Goal: Obtain resource: Download file/media

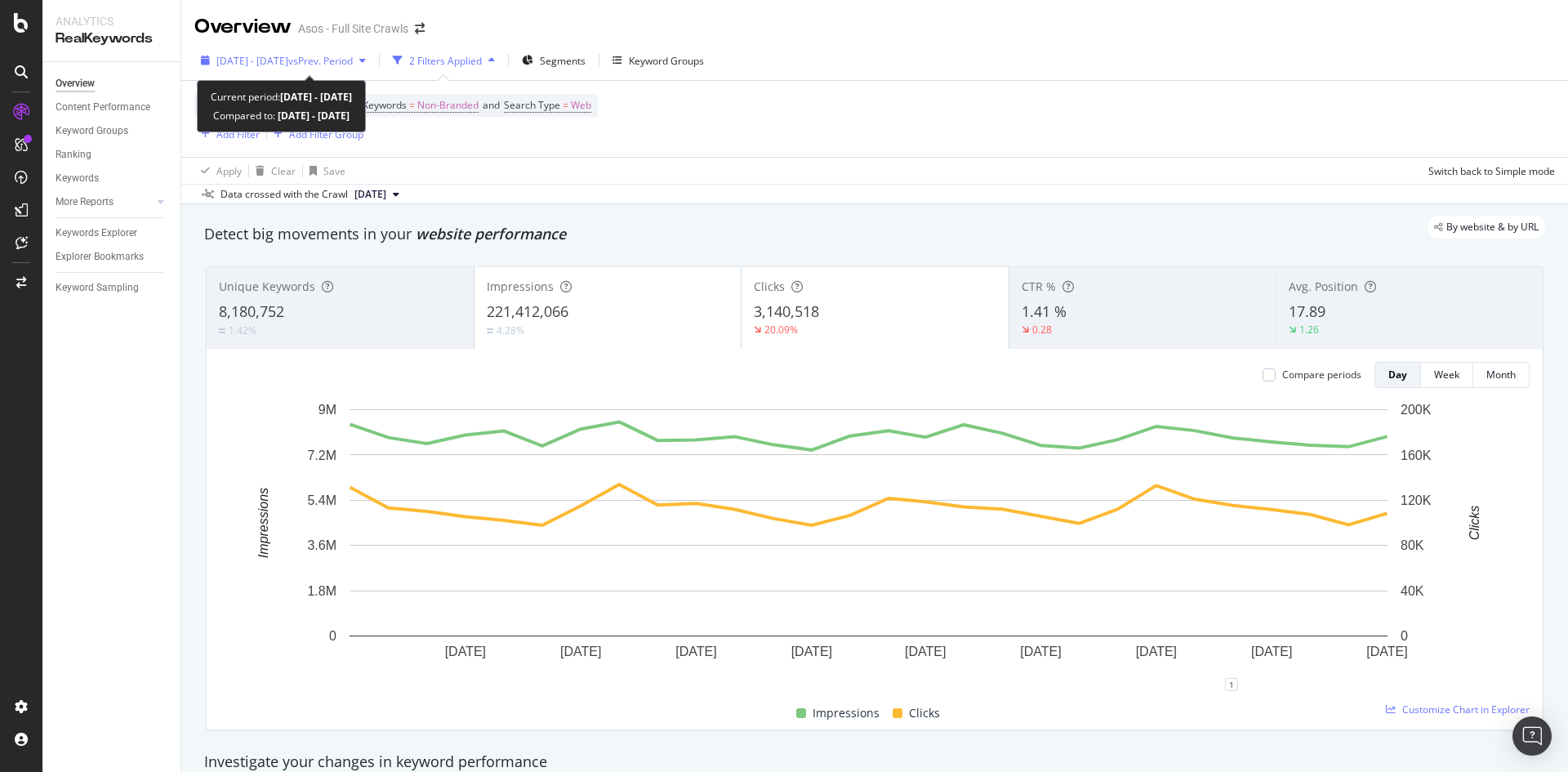
click at [289, 64] on span "[DATE] - [DATE]" at bounding box center [252, 61] width 72 height 13
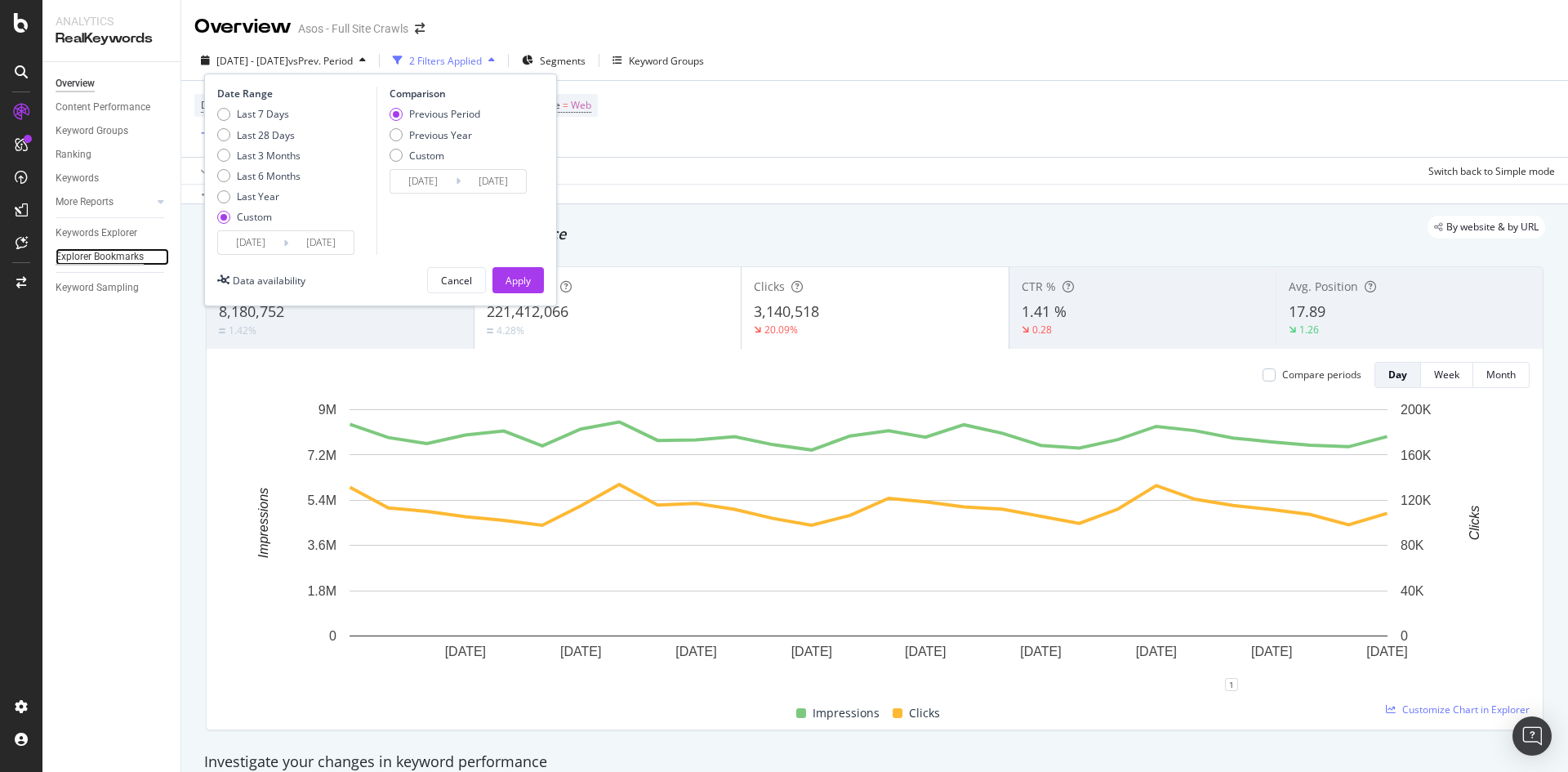
click at [116, 263] on div "Explorer Bookmarks" at bounding box center [100, 257] width 89 height 17
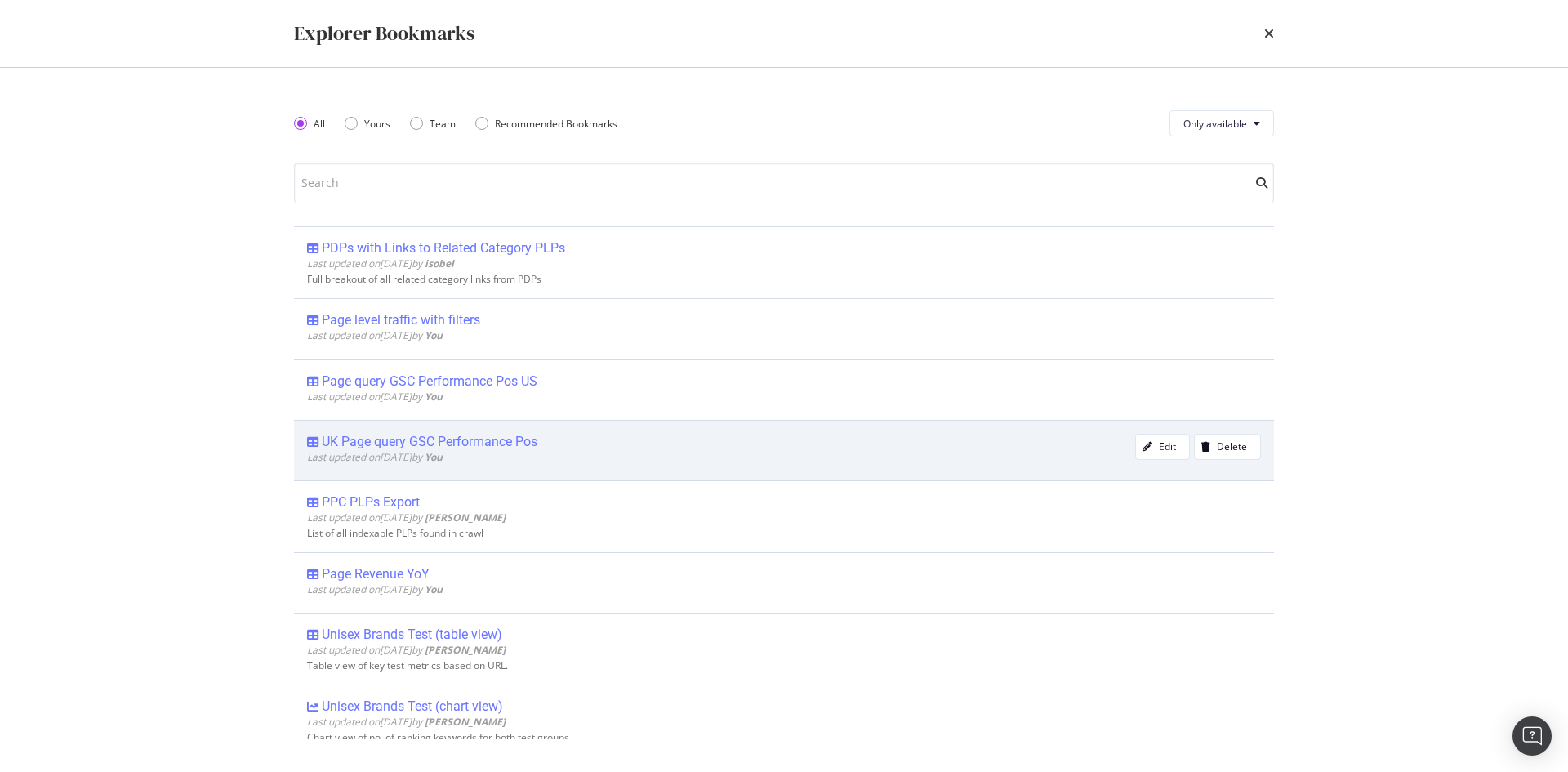
click at [509, 440] on div "UK Page query GSC Performance Pos" at bounding box center [429, 442] width 216 height 16
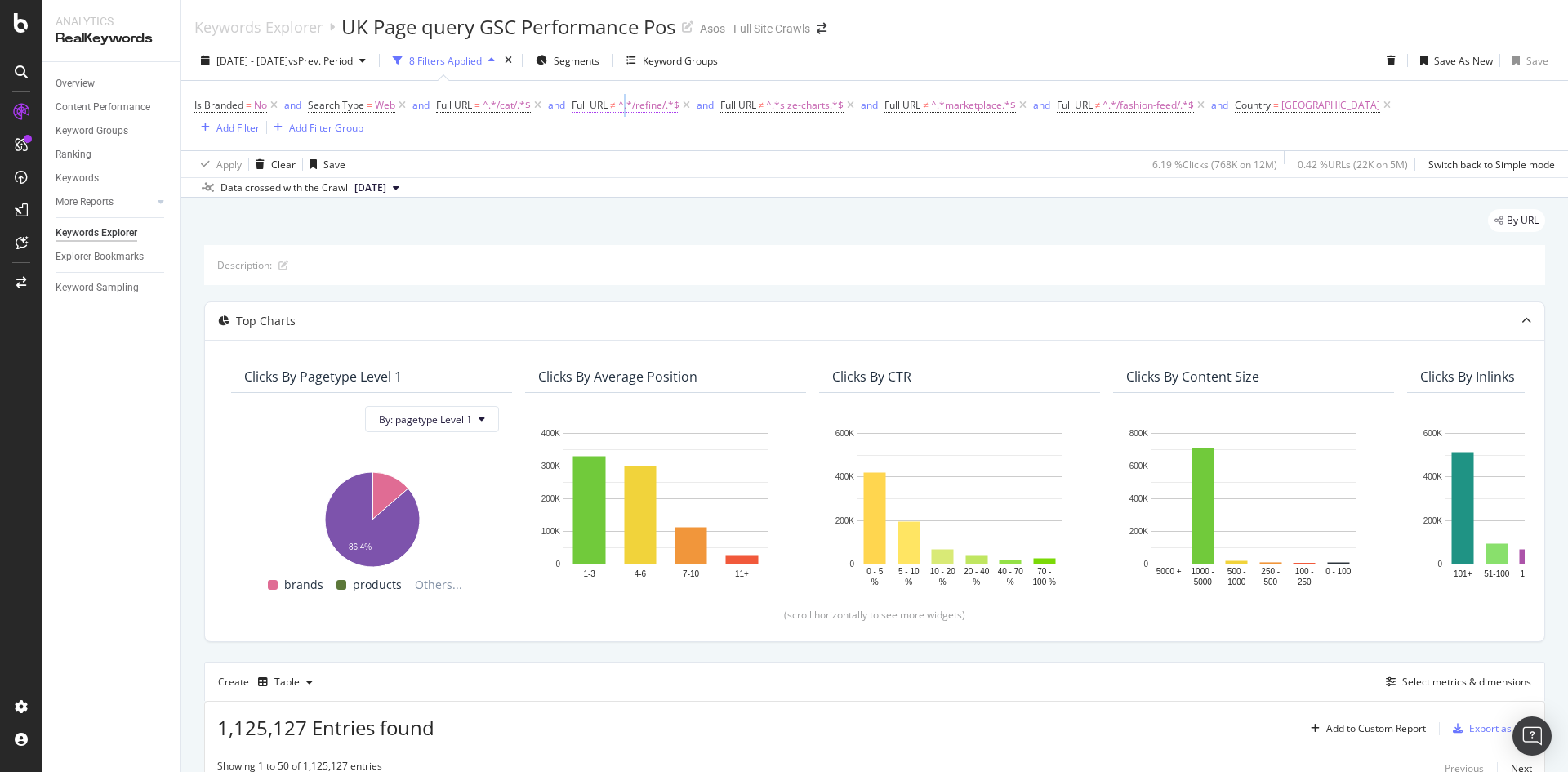
click at [629, 110] on span "^.*/refine/.*$" at bounding box center [649, 106] width 62 height 23
click at [654, 143] on span "Doesn't contain" at bounding box center [624, 143] width 71 height 13
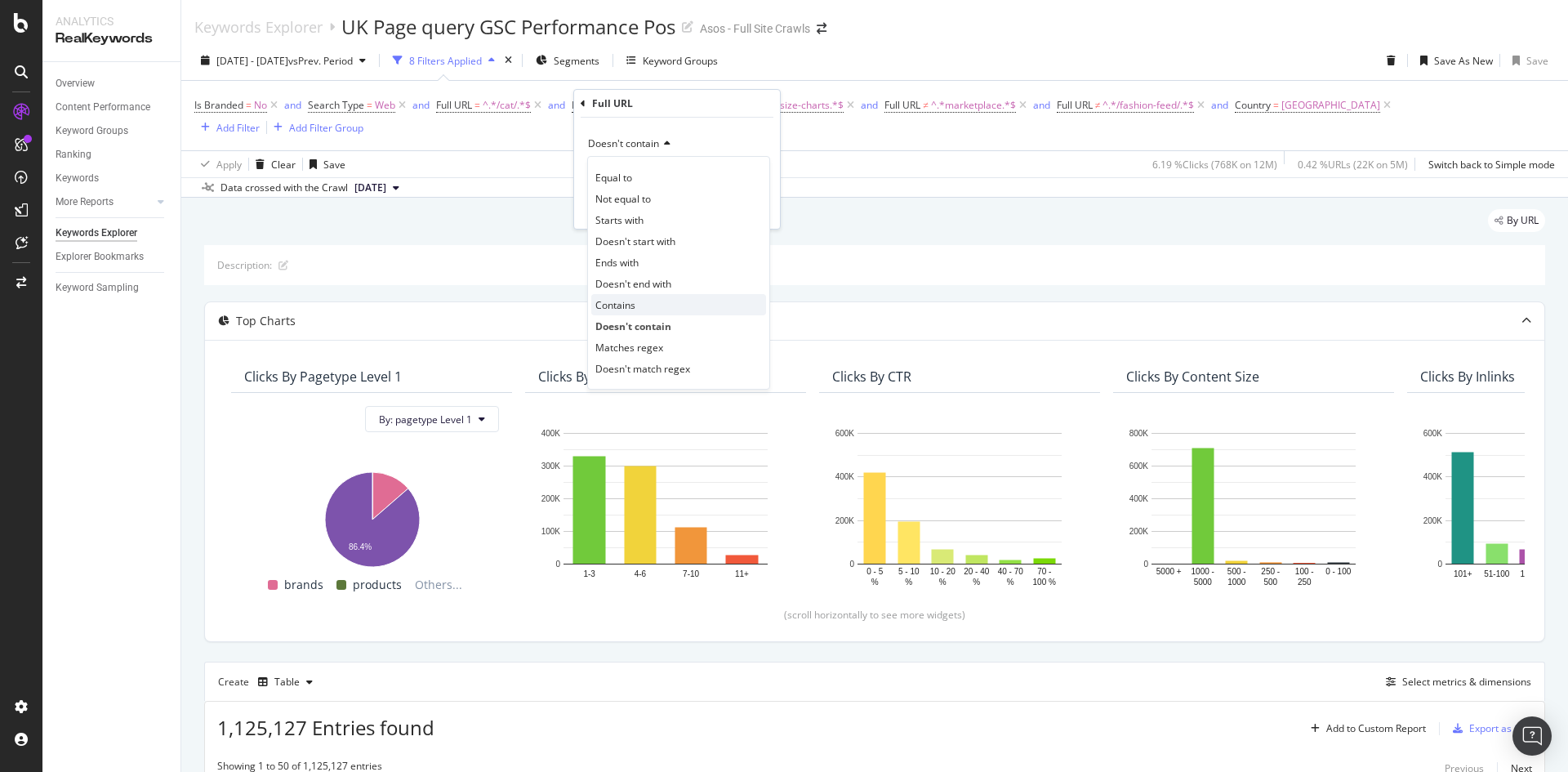
click at [643, 309] on div "Contains" at bounding box center [679, 305] width 175 height 21
click at [742, 210] on div "Apply" at bounding box center [755, 208] width 25 height 13
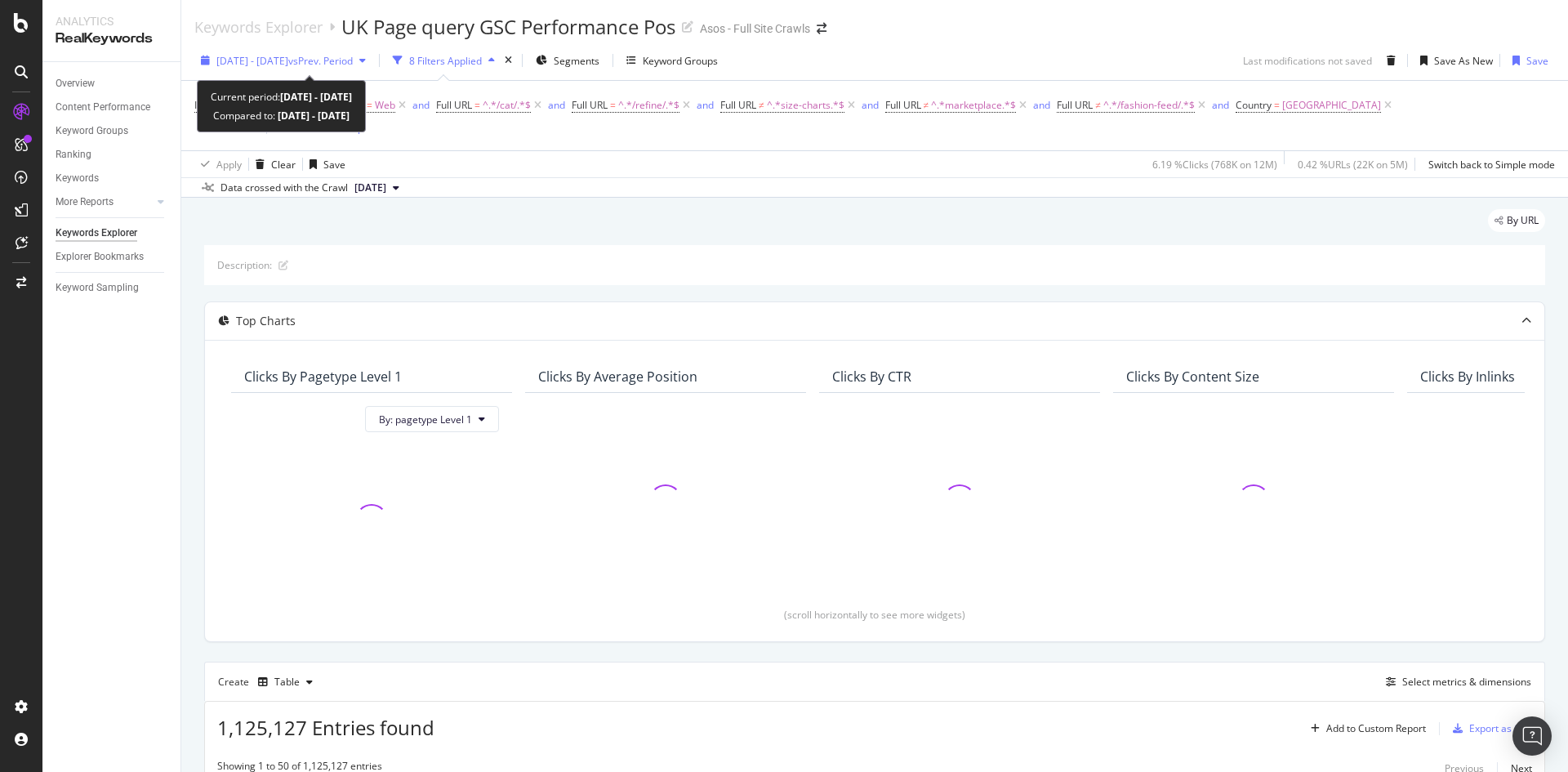
click at [289, 62] on span "[DATE] - [DATE]" at bounding box center [252, 61] width 72 height 13
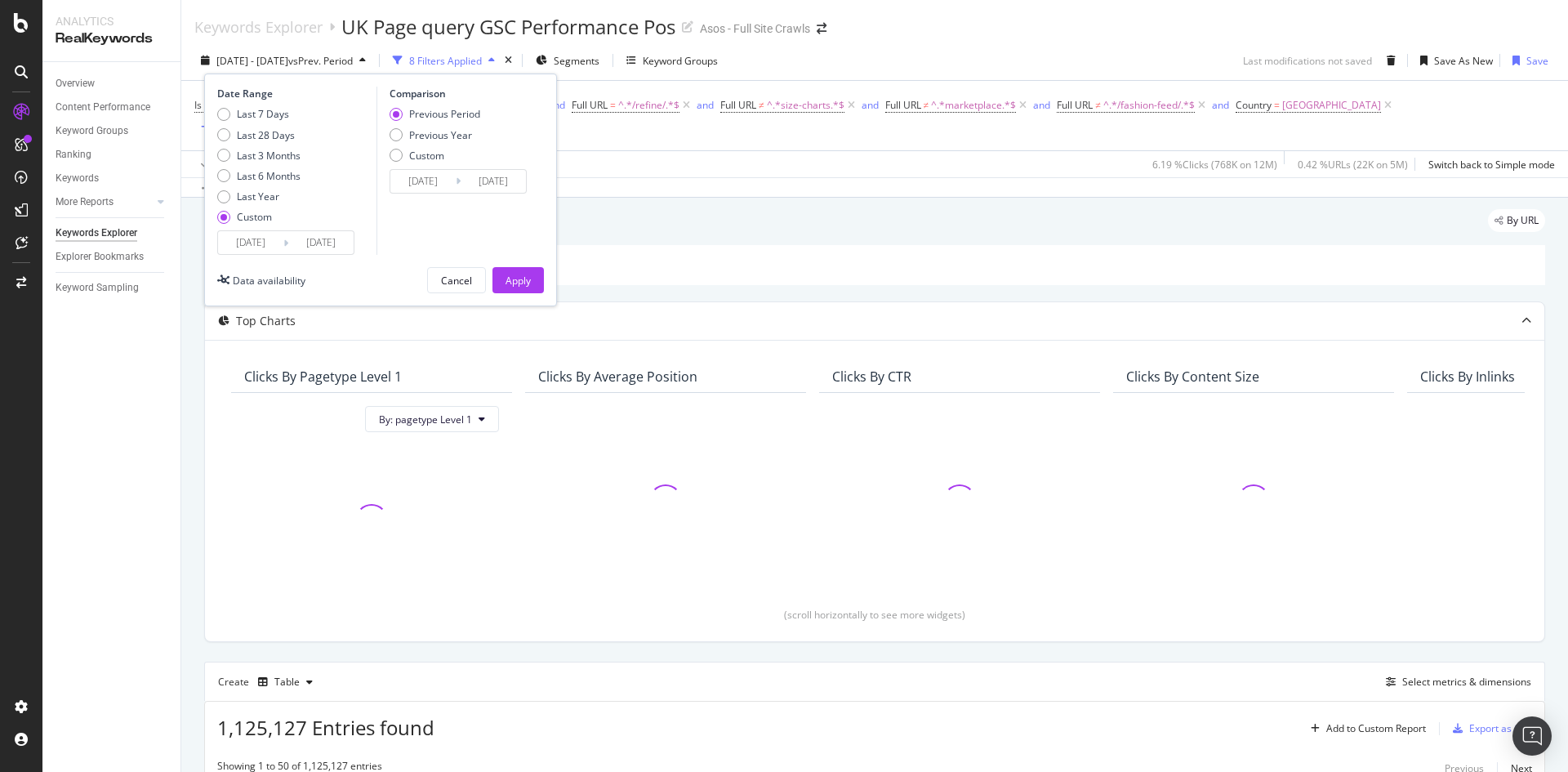
click at [277, 238] on input "[DATE]" at bounding box center [251, 243] width 65 height 23
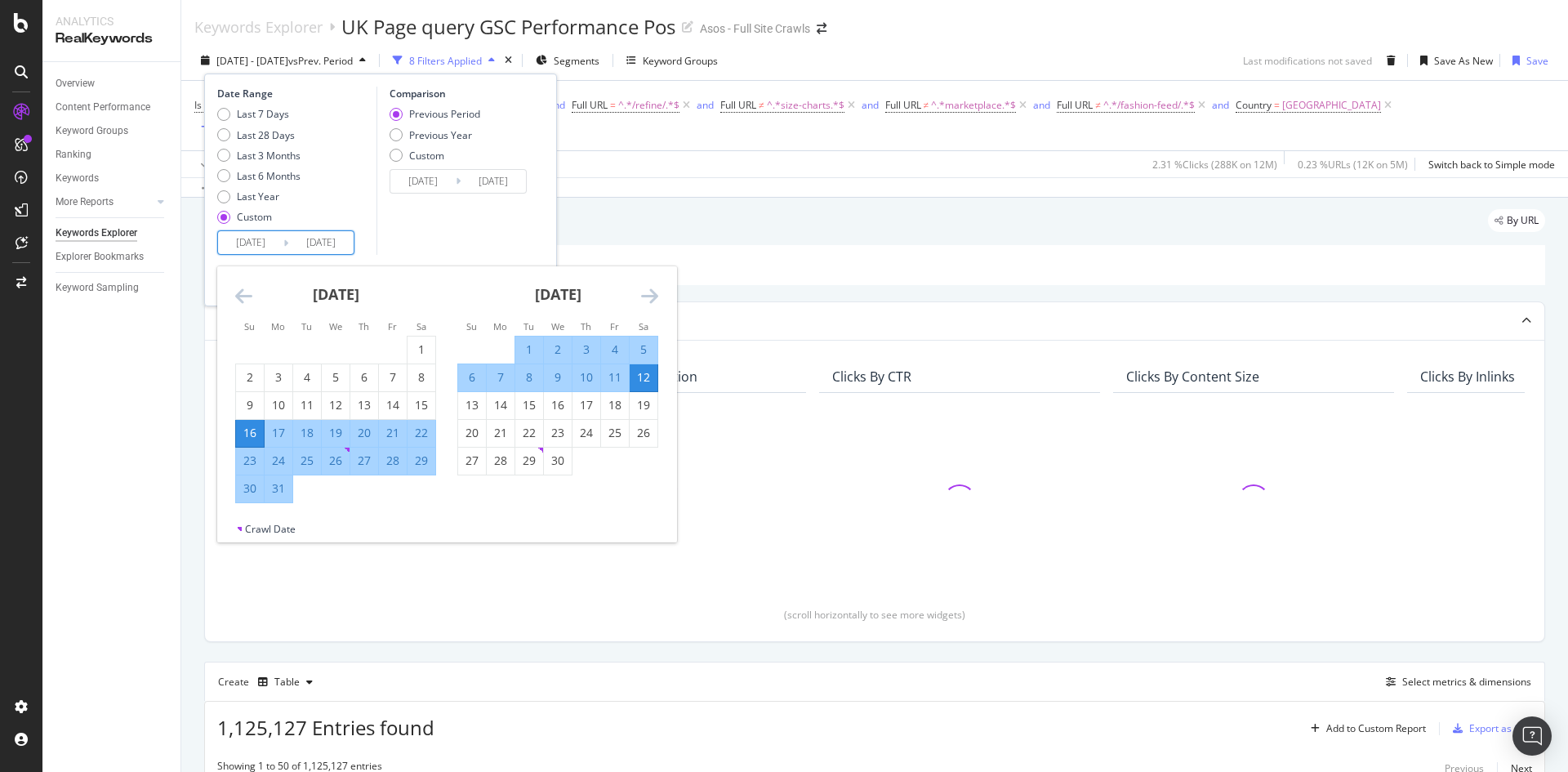
click at [639, 296] on div "[DATE]" at bounding box center [557, 301] width 201 height 69
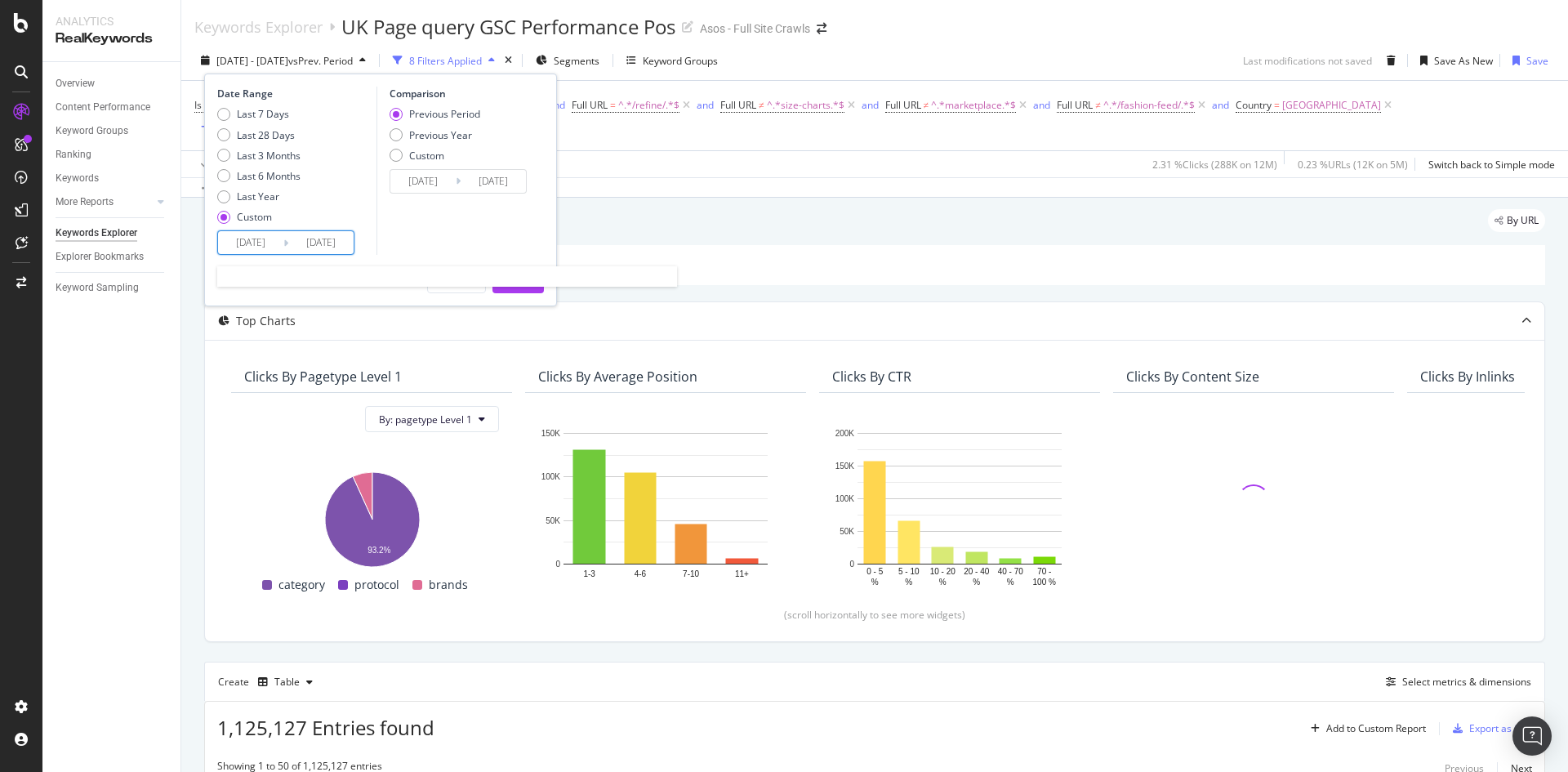
click at [266, 240] on input "[DATE]" at bounding box center [251, 243] width 65 height 23
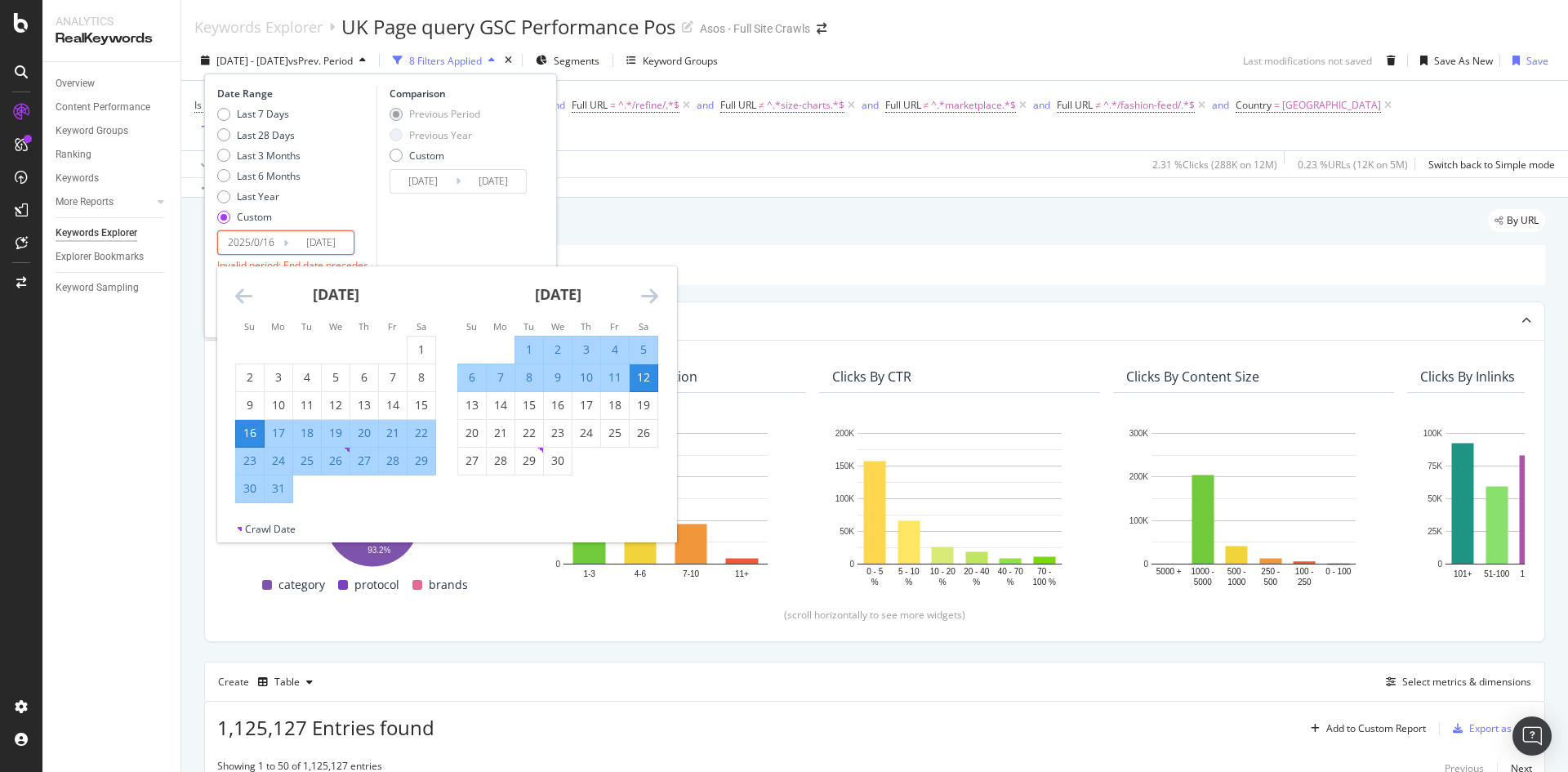
type input "[DATE]"
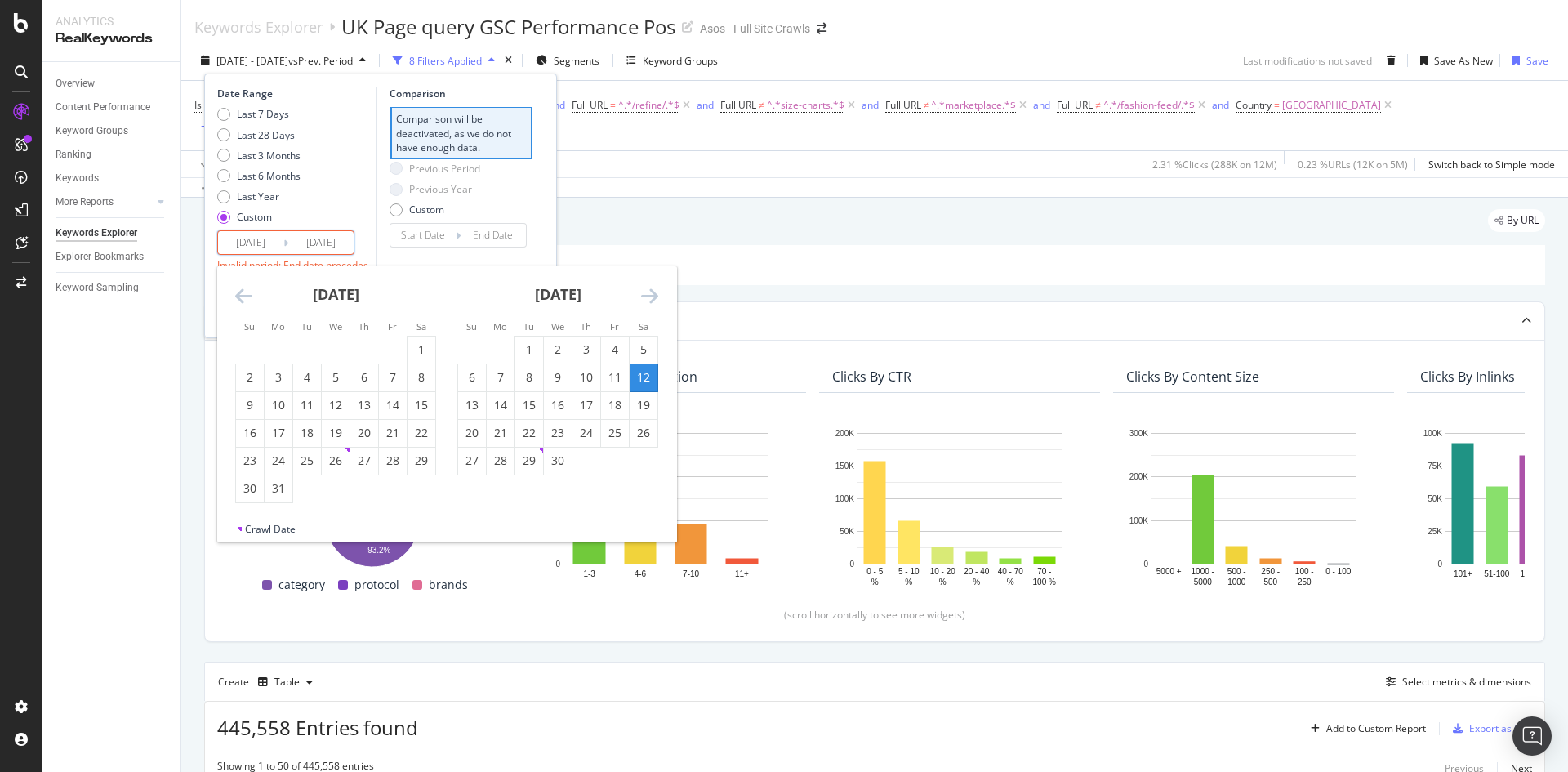
click at [275, 239] on input "[DATE]" at bounding box center [251, 243] width 65 height 23
type input "[DATE]"
click at [330, 240] on input "[DATE]" at bounding box center [321, 243] width 65 height 23
drag, startPoint x: 326, startPoint y: 187, endPoint x: 328, endPoint y: 206, distance: 19.1
click at [327, 186] on div "Last 7 Days Last 28 Days Last 3 Months Last 6 Months Last Year Custom" at bounding box center [295, 168] width 155 height 123
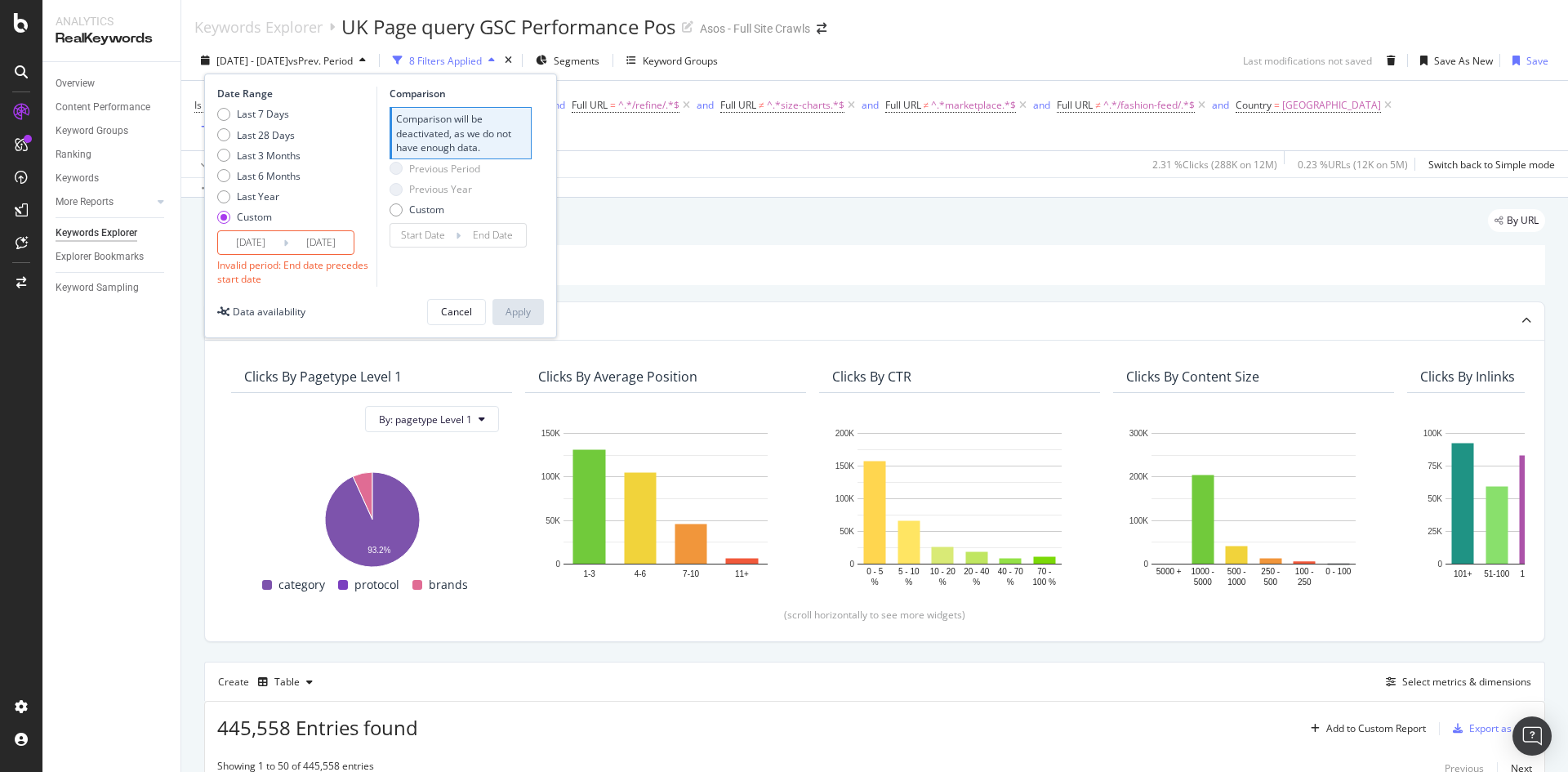
click at [317, 239] on input "[DATE]" at bounding box center [321, 243] width 65 height 23
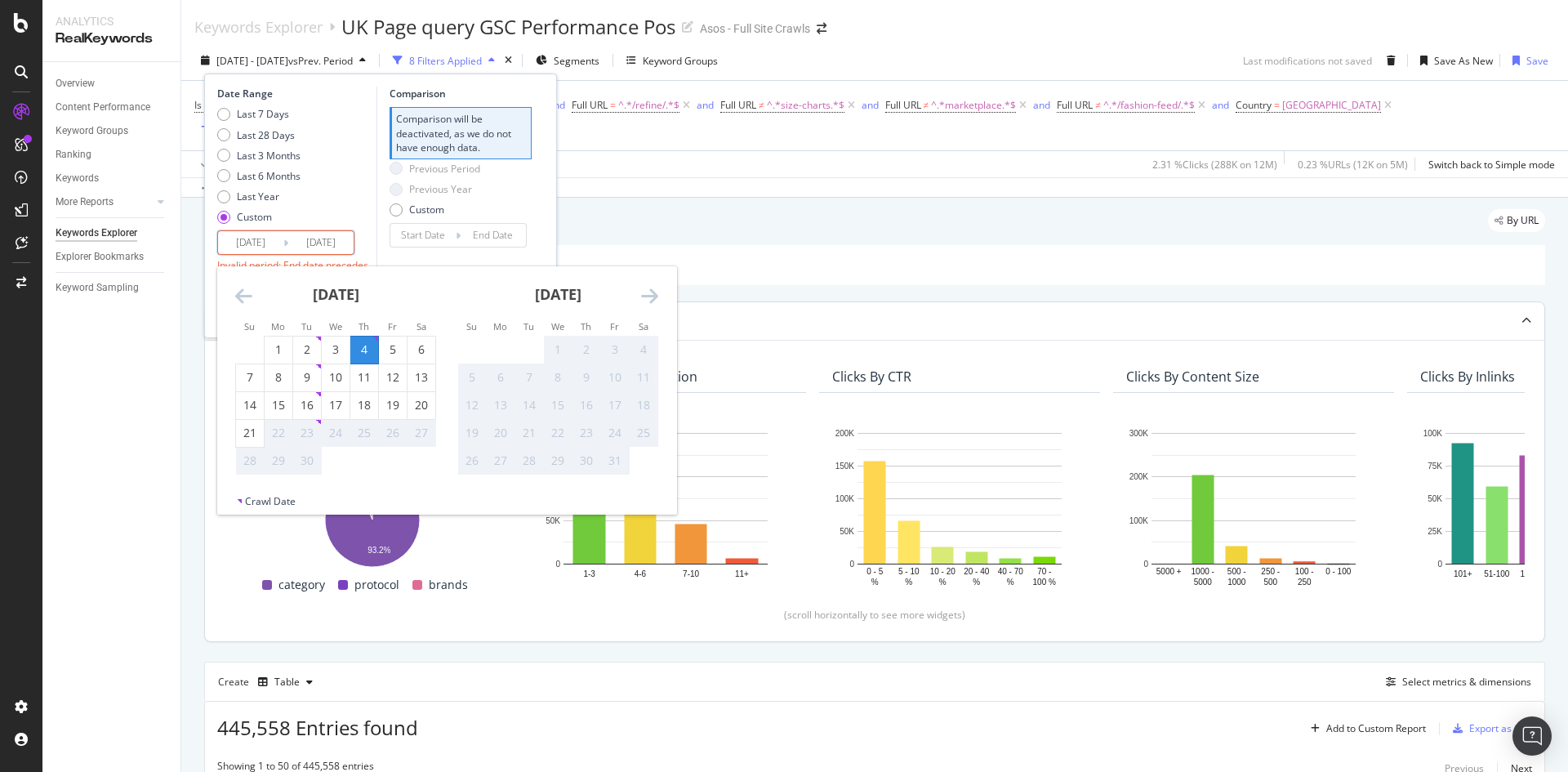
click at [365, 398] on div "18" at bounding box center [364, 404] width 28 height 16
type input "[DATE]"
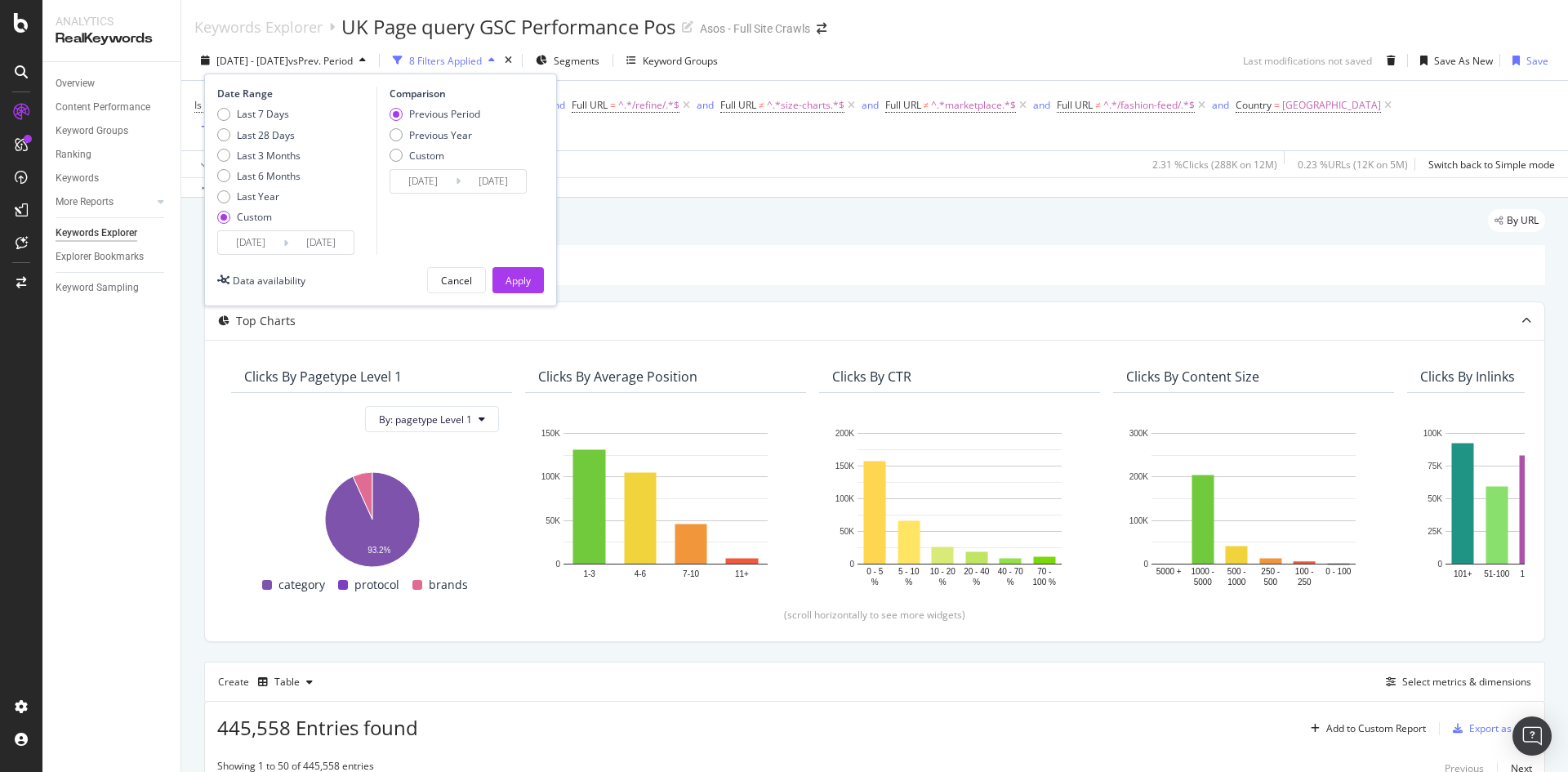
drag, startPoint x: 511, startPoint y: 281, endPoint x: 408, endPoint y: 138, distance: 176.2
click at [432, 145] on div "Date Range Last 7 Days Last 28 Days Last 3 Months Last 6 Months Last Year Custo…" at bounding box center [380, 190] width 353 height 233
click at [402, 137] on div "Previous Year" at bounding box center [435, 135] width 90 height 13
type input "[DATE]"
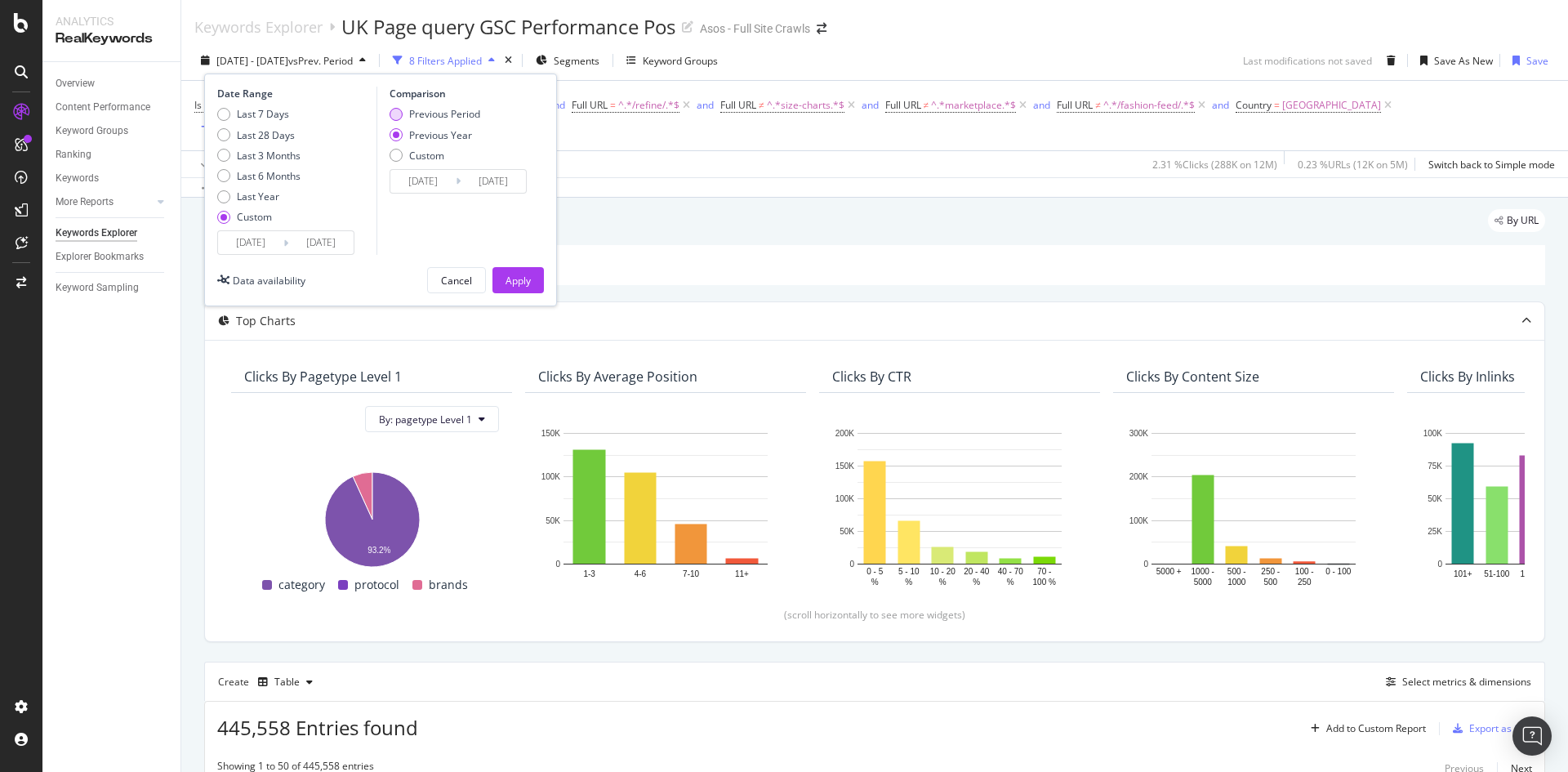
click at [418, 116] on div "Previous Period" at bounding box center [445, 114] width 71 height 13
type input "[DATE]"
click at [435, 138] on div "Previous Year" at bounding box center [440, 135] width 63 height 13
type input "[DATE]"
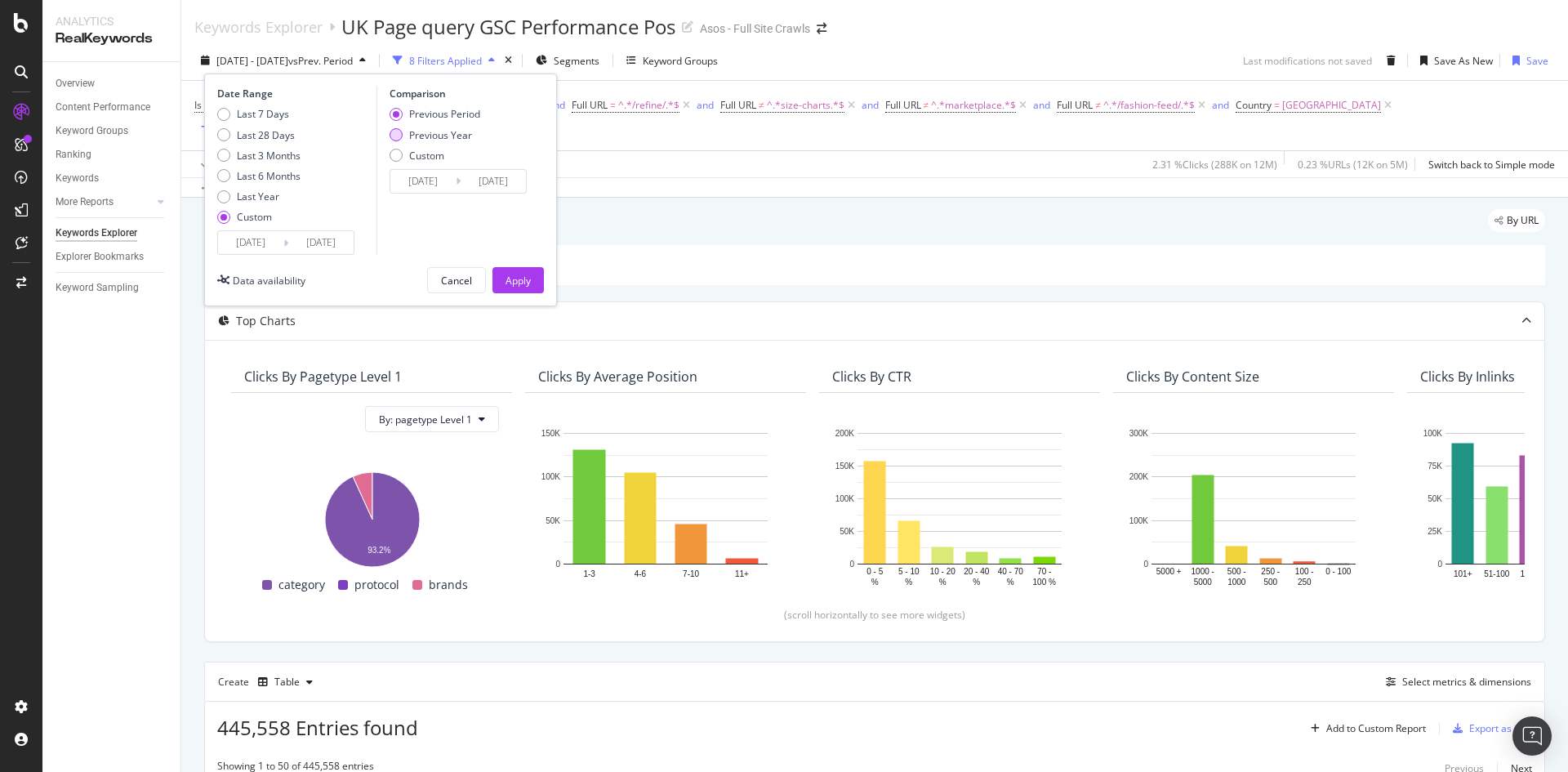
type input "[DATE]"
click at [509, 278] on div "Apply" at bounding box center [518, 280] width 25 height 13
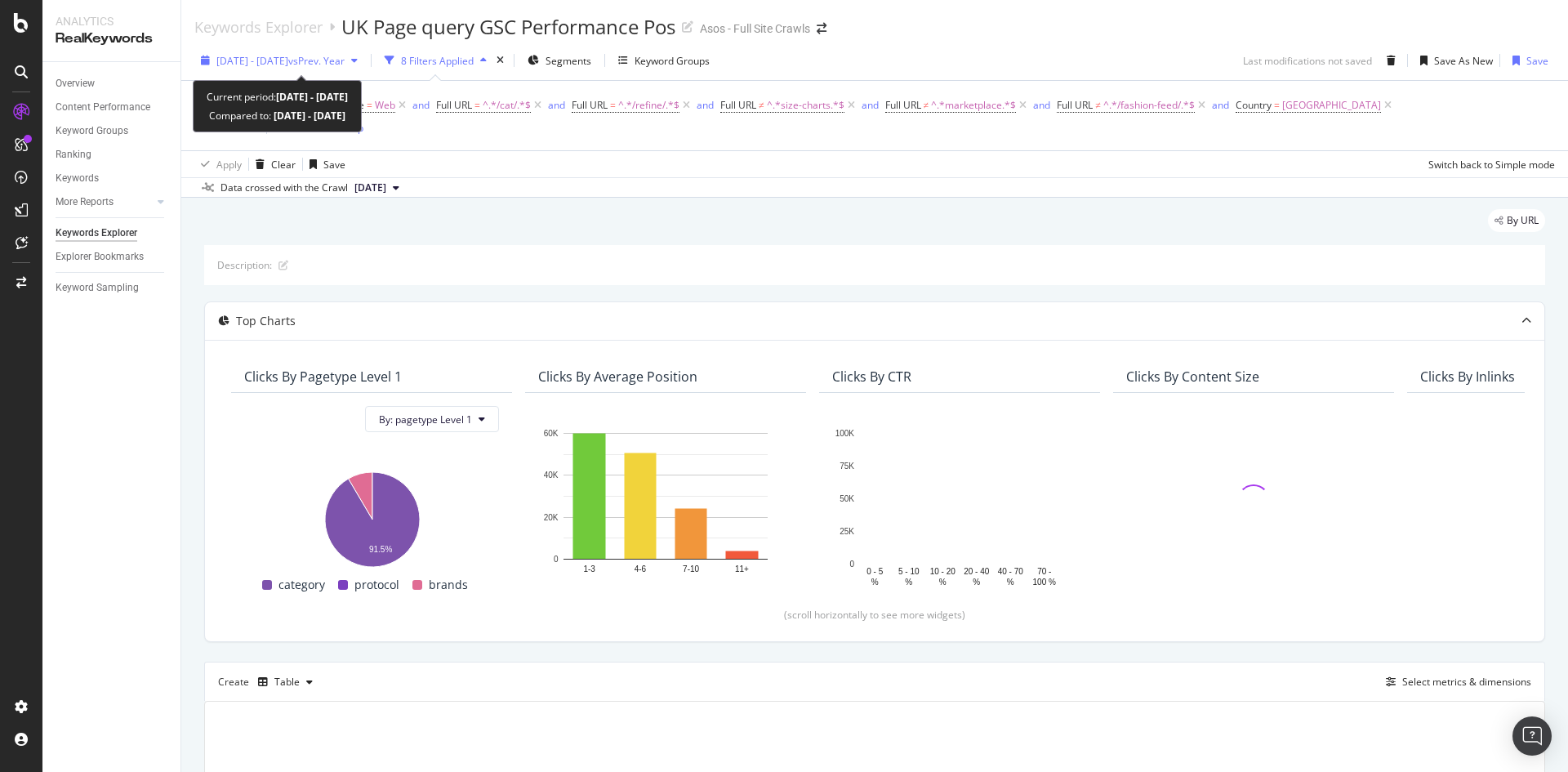
click at [240, 61] on span "[DATE] - [DATE]" at bounding box center [252, 61] width 72 height 13
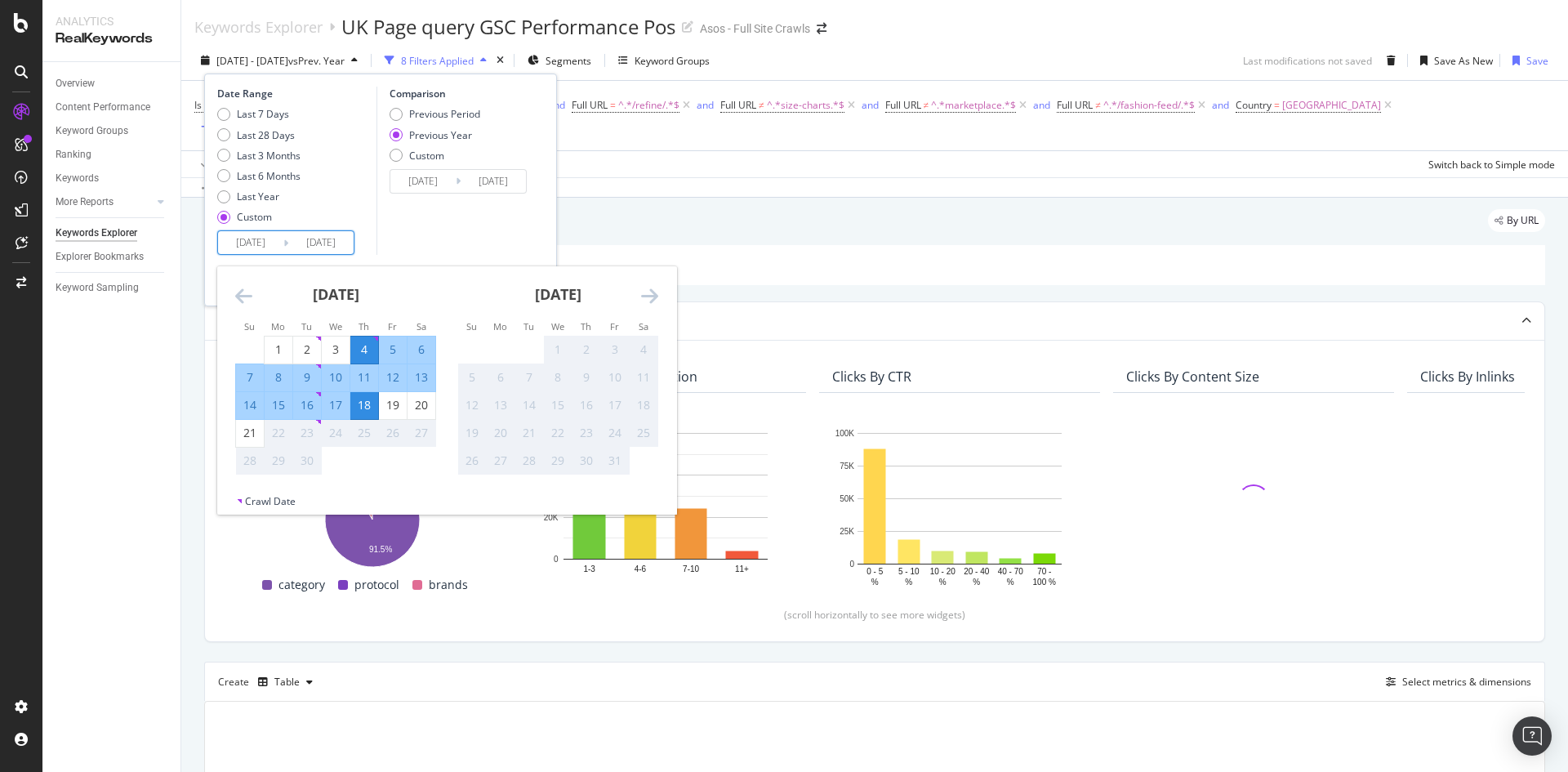
click at [251, 243] on input "[DATE]" at bounding box center [251, 243] width 65 height 23
click at [342, 348] on div "3" at bounding box center [335, 349] width 28 height 16
type input "[DATE]"
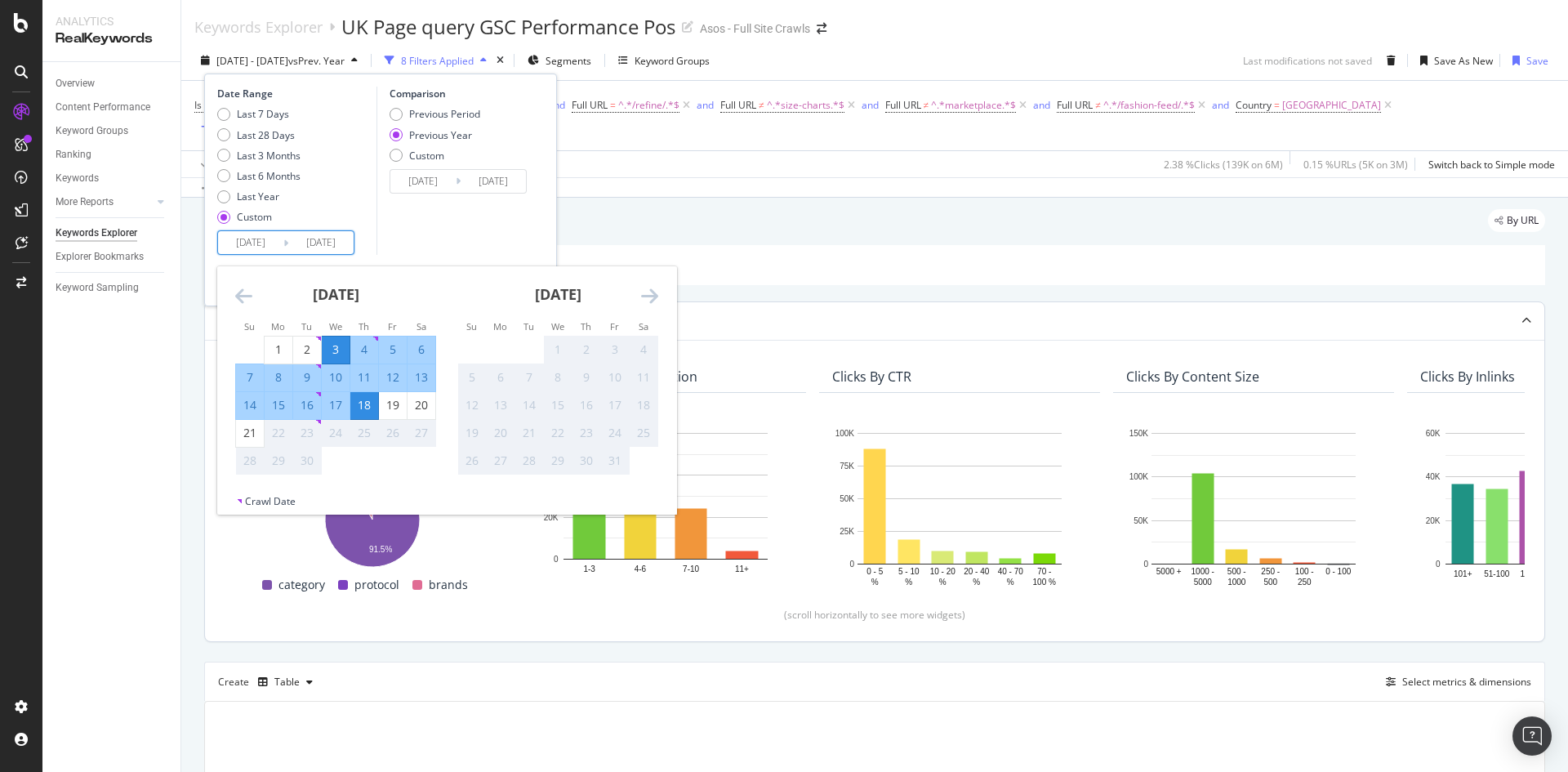
click at [333, 403] on div "17" at bounding box center [335, 404] width 28 height 16
type input "[DATE]"
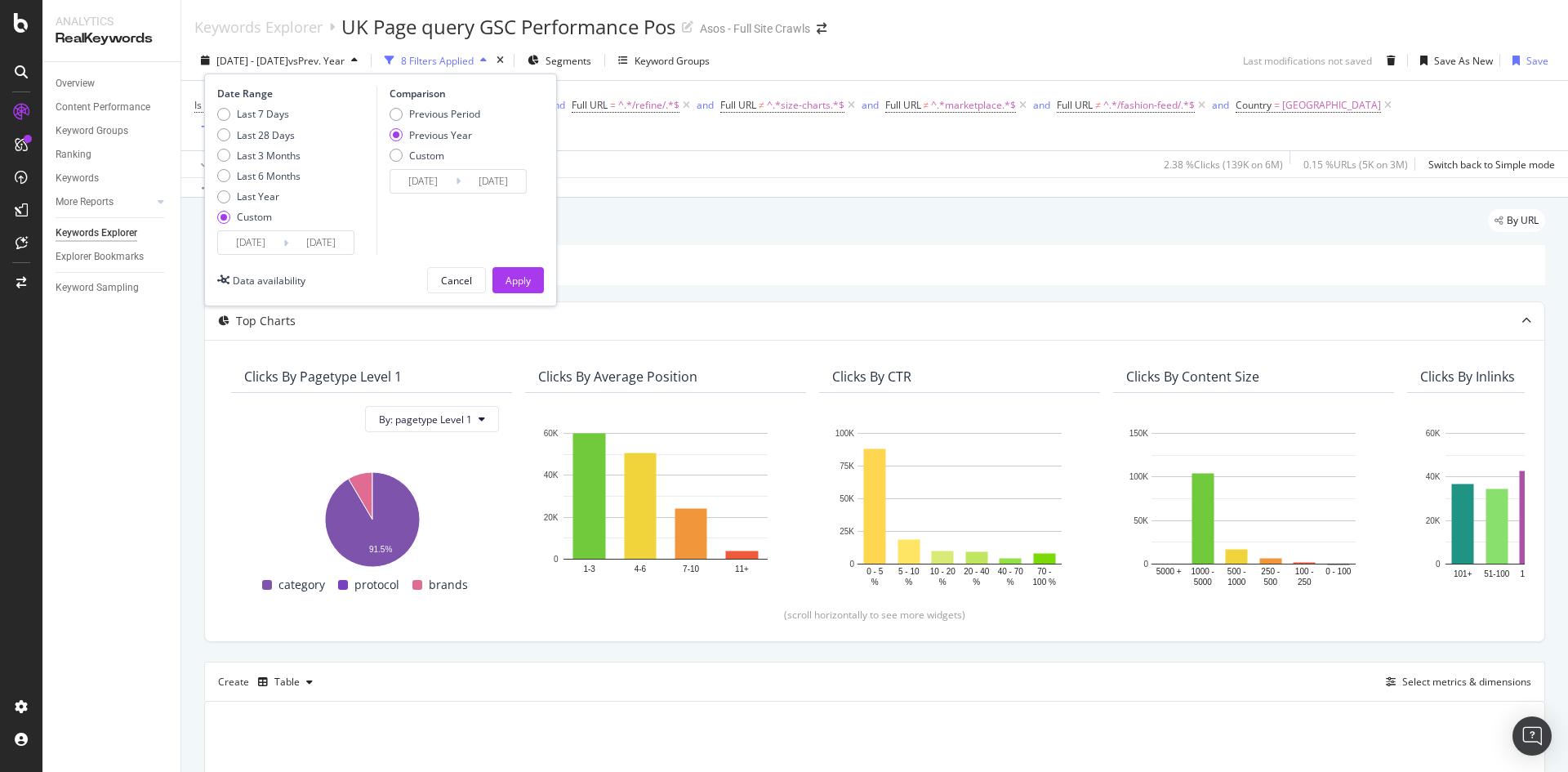
click at [321, 244] on input "[DATE]" at bounding box center [321, 243] width 65 height 23
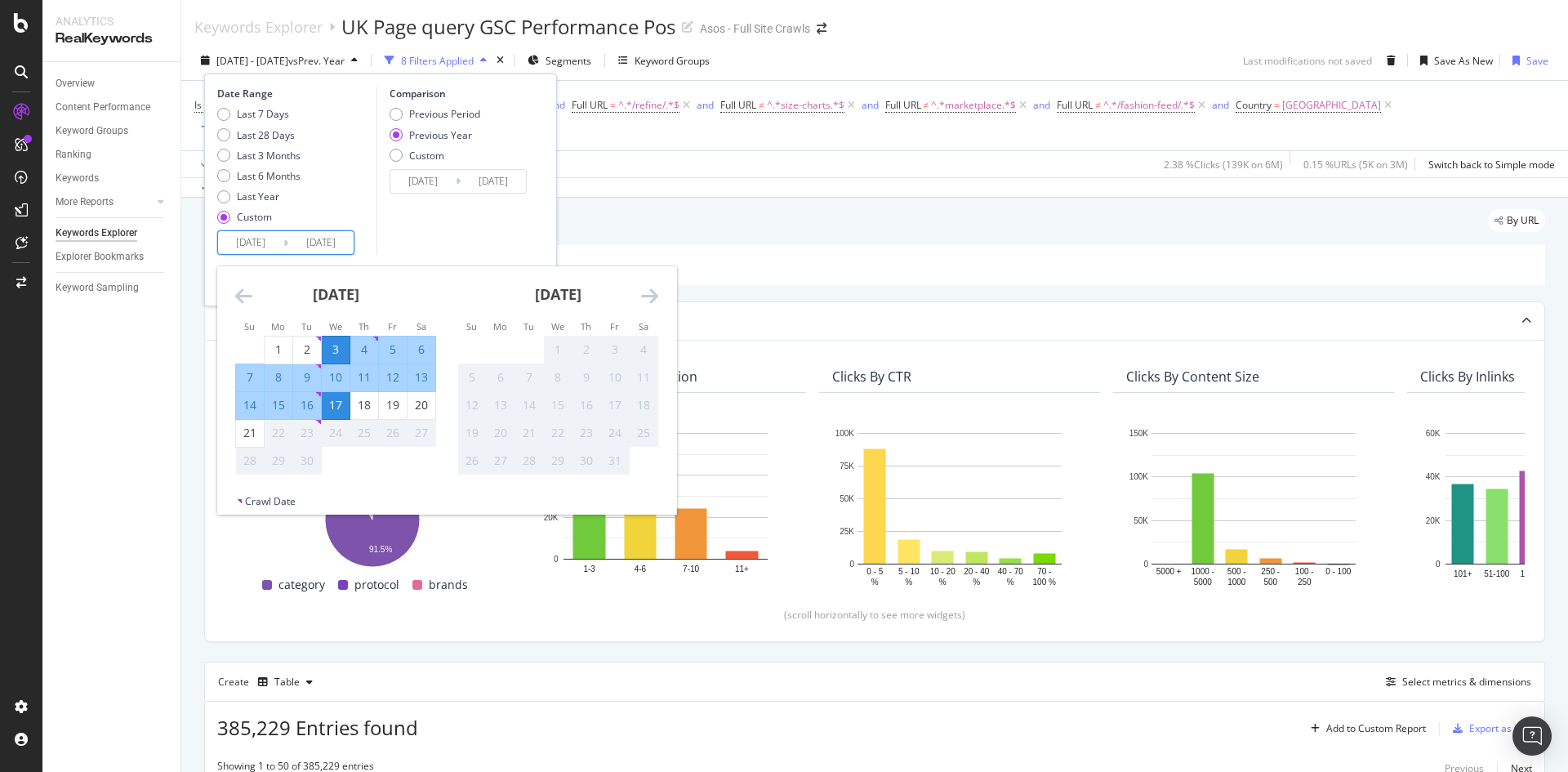
click at [470, 209] on div "Comparison Previous Period Previous Year Custom [DATE] Navigate forward to inte…" at bounding box center [453, 170] width 155 height 168
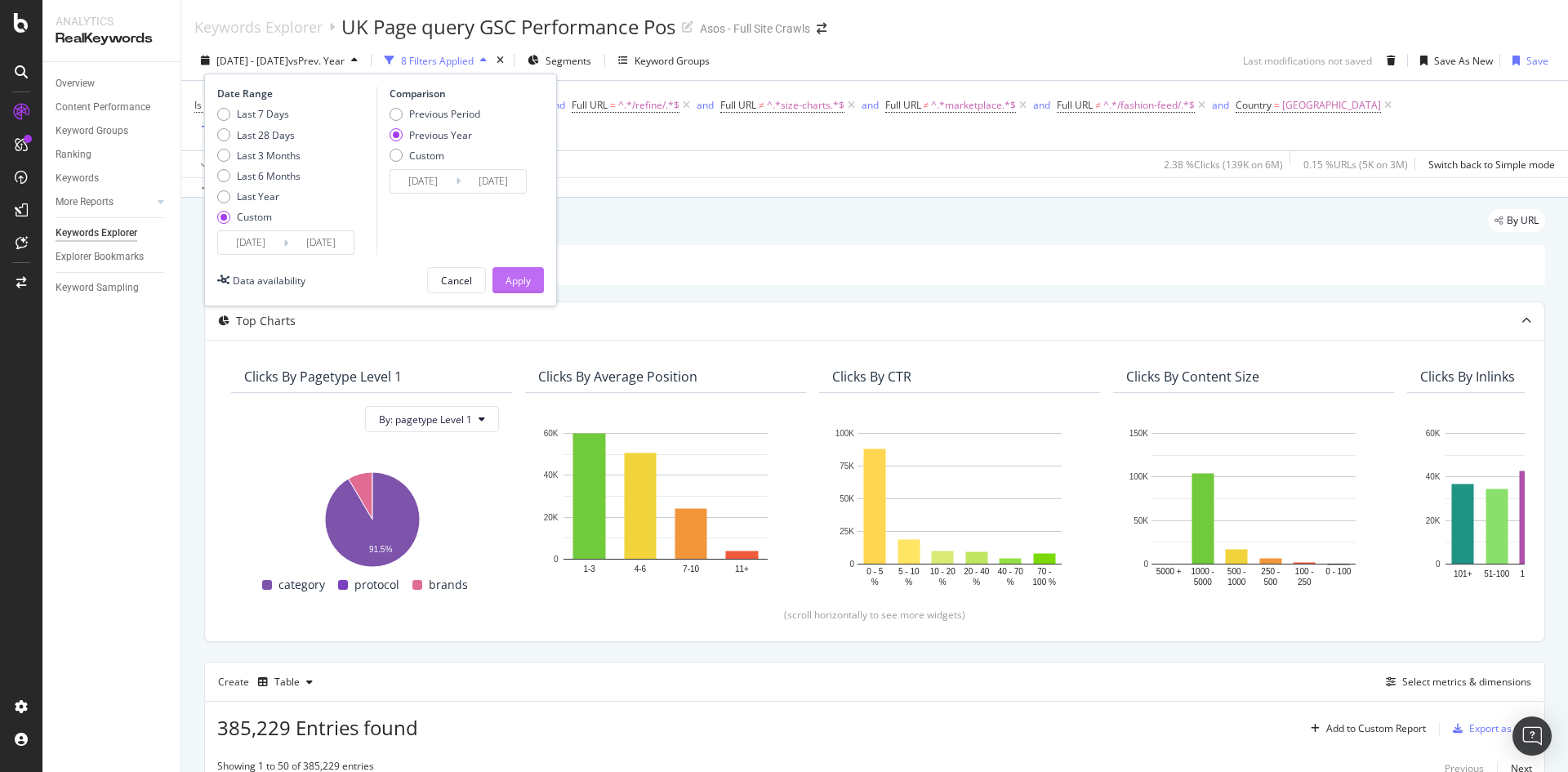
click at [513, 278] on div "Apply" at bounding box center [518, 280] width 25 height 13
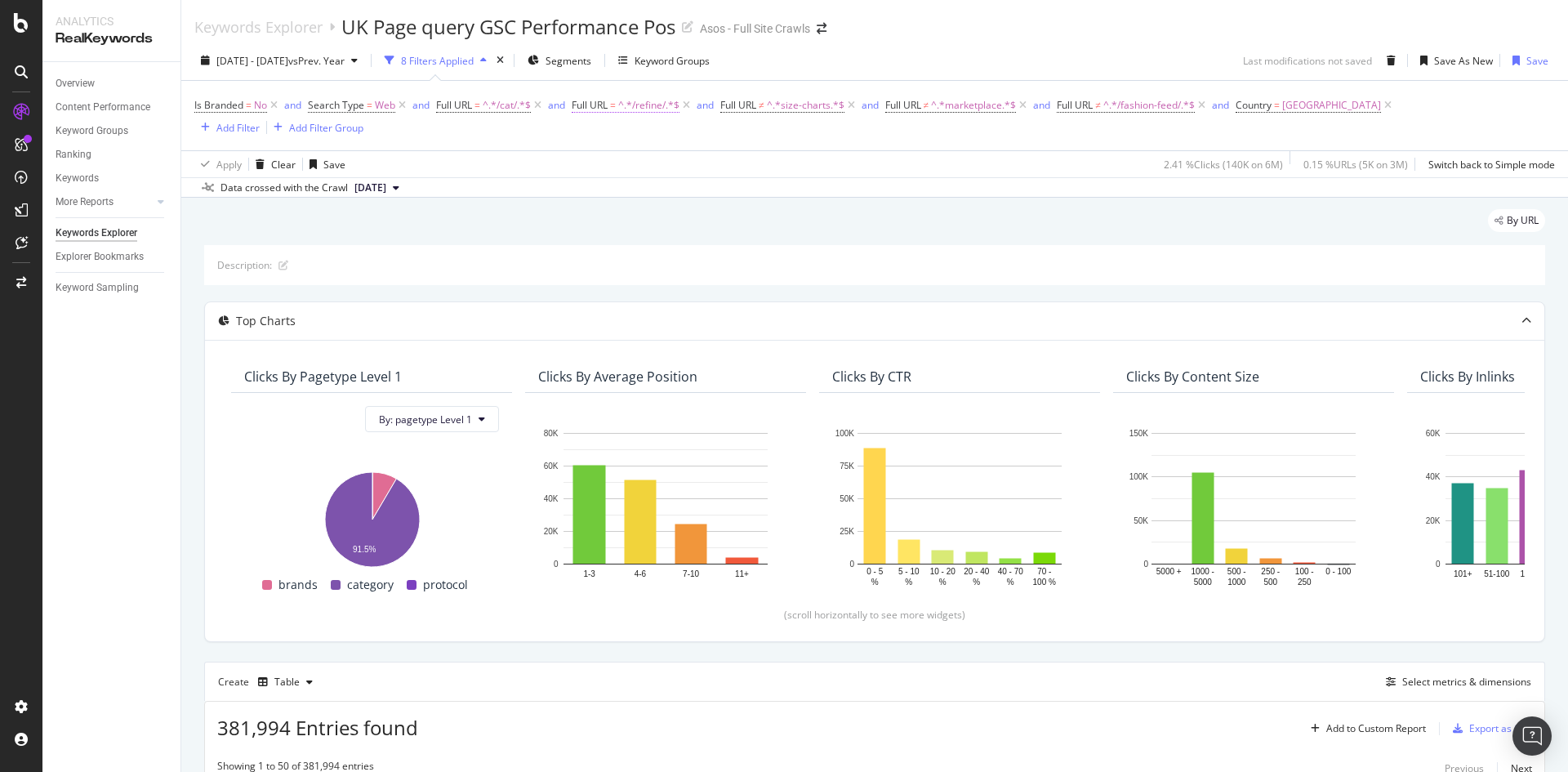
click at [614, 104] on span "=" at bounding box center [613, 105] width 6 height 13
click at [829, 184] on div "Data crossed with the Crawl [DATE]" at bounding box center [874, 187] width 1387 height 19
click at [602, 94] on span "Full URL = ^.*/refine/.*$" at bounding box center [632, 106] width 121 height 23
click at [642, 107] on span "^.*/refine/.*$" at bounding box center [649, 106] width 62 height 23
click at [930, 221] on div "By URL" at bounding box center [874, 226] width 1341 height 36
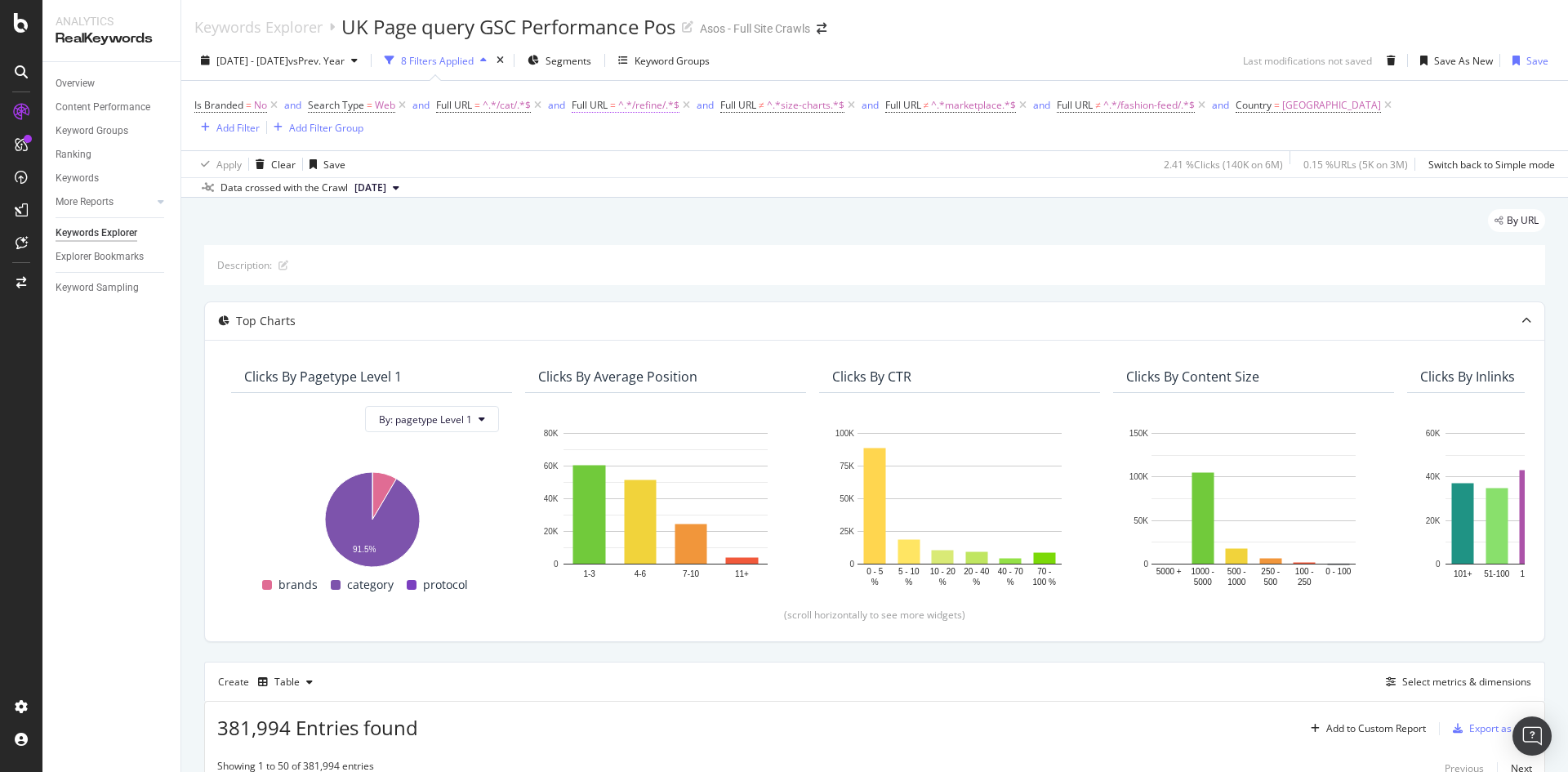
click at [616, 112] on span "=" at bounding box center [613, 105] width 6 height 13
click at [960, 143] on div "Is Branded = No and Search Type = Web and Full URL = ^.*/cat/.*$ and Full URL =…" at bounding box center [875, 116] width 1361 height 69
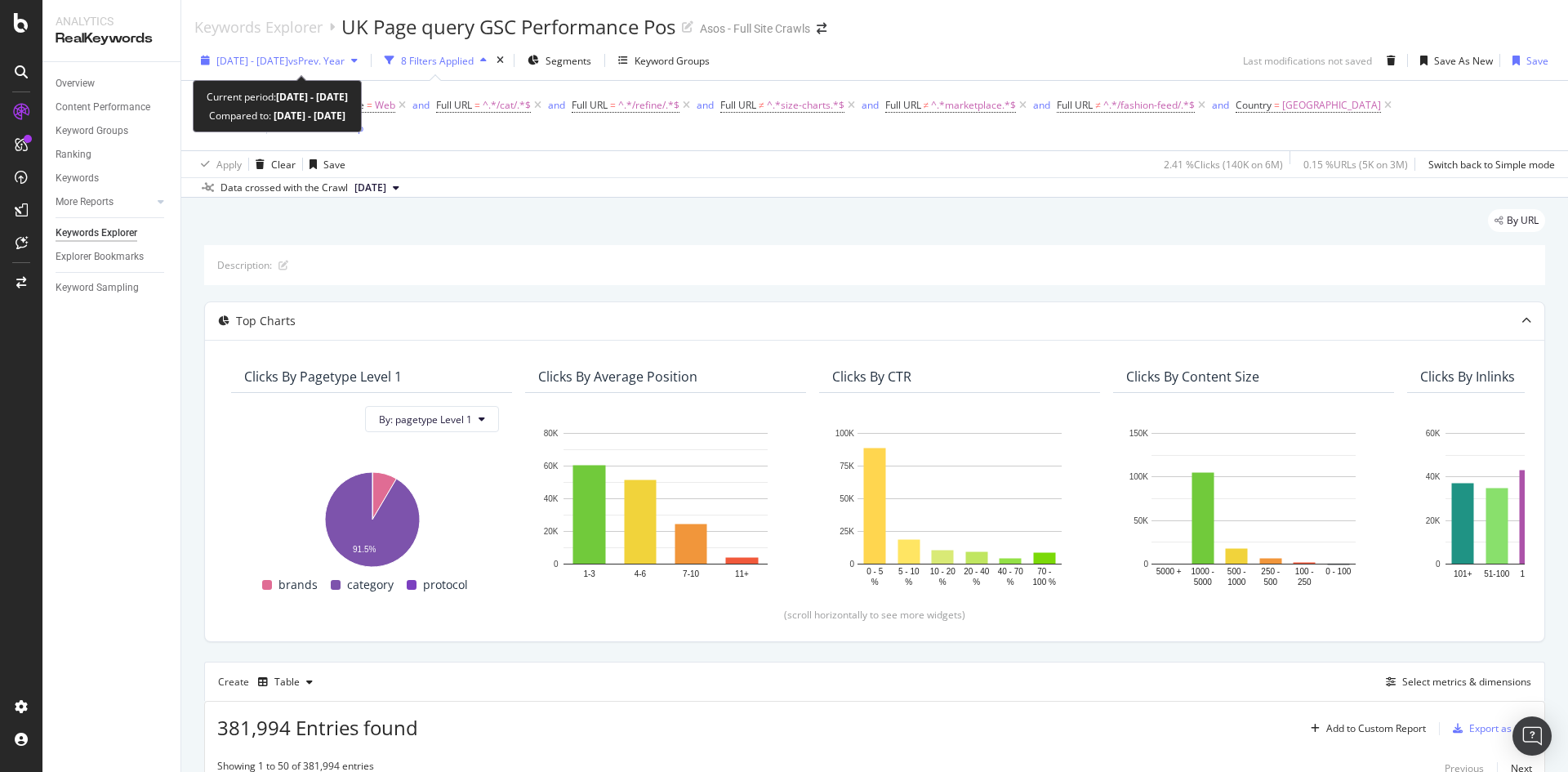
click at [347, 68] on div "[DATE] - [DATE] vs Prev. Year" at bounding box center [279, 60] width 170 height 24
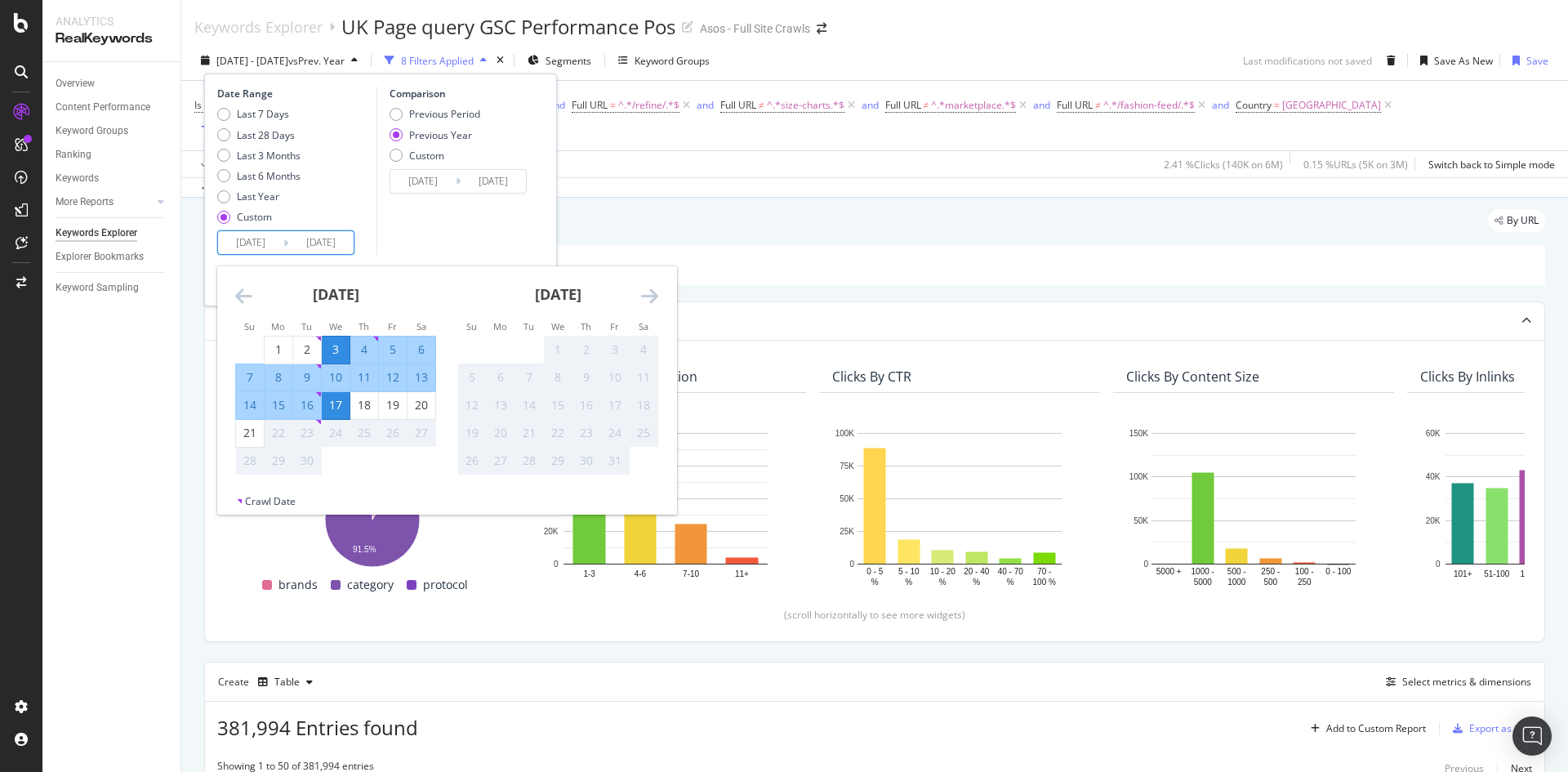
click at [348, 239] on input "[DATE]" at bounding box center [321, 243] width 65 height 23
click at [466, 240] on div "Comparison Previous Period Previous Year Custom [DATE] Navigate forward to inte…" at bounding box center [453, 170] width 155 height 168
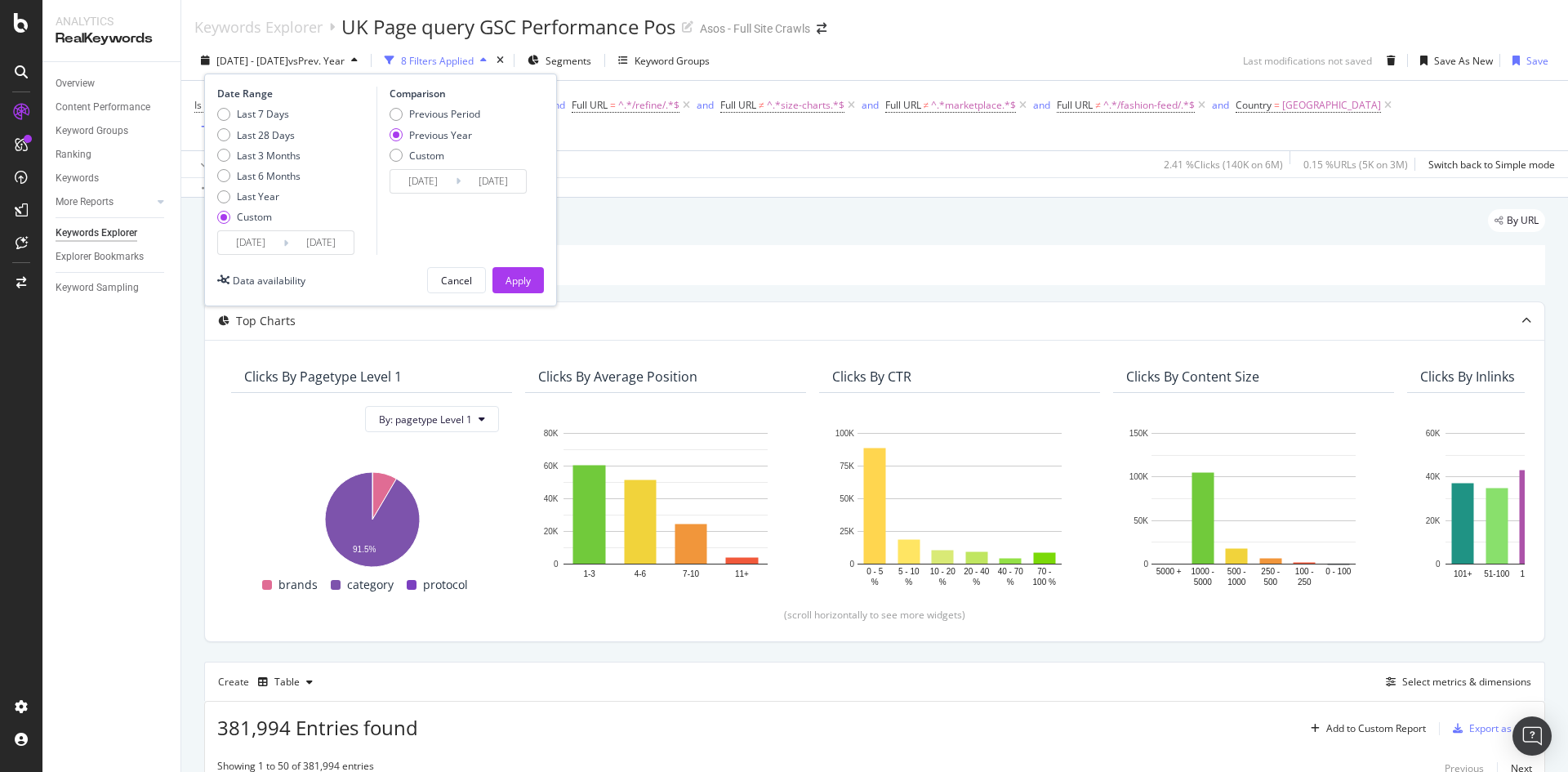
click at [515, 278] on div "Apply" at bounding box center [518, 280] width 25 height 13
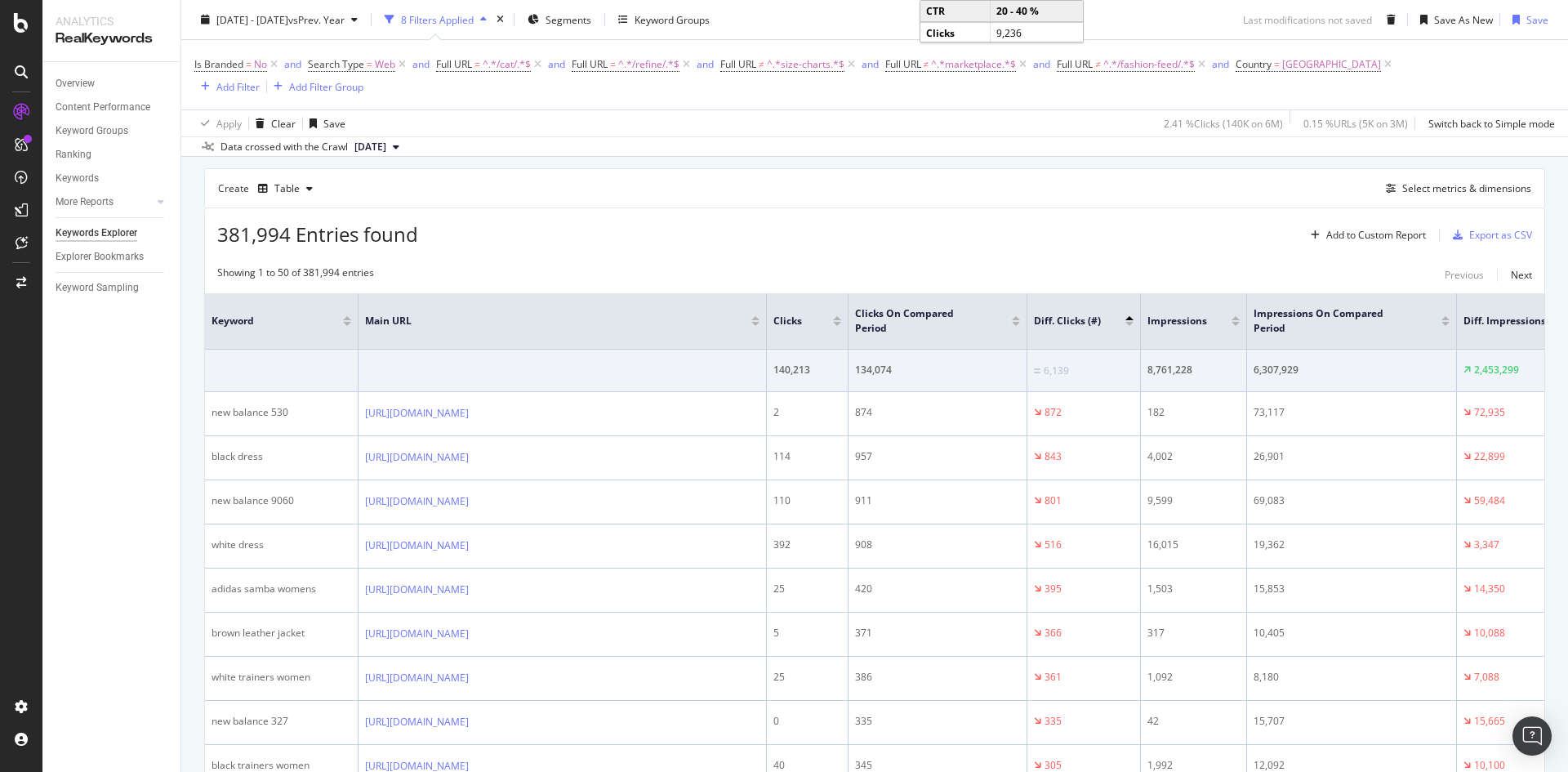
scroll to position [408, 0]
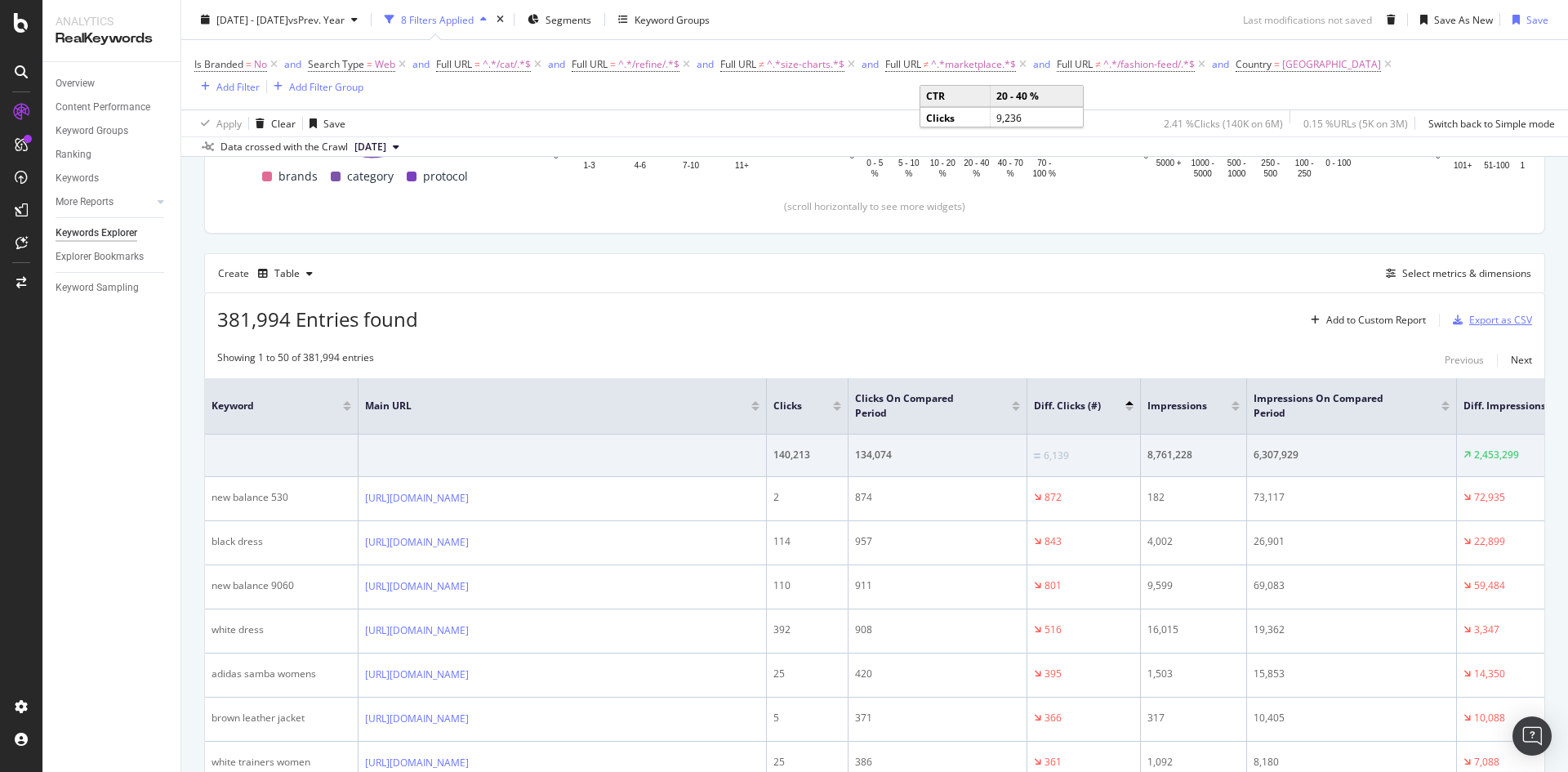
click at [1504, 313] on div "Export as CSV" at bounding box center [1501, 320] width 63 height 13
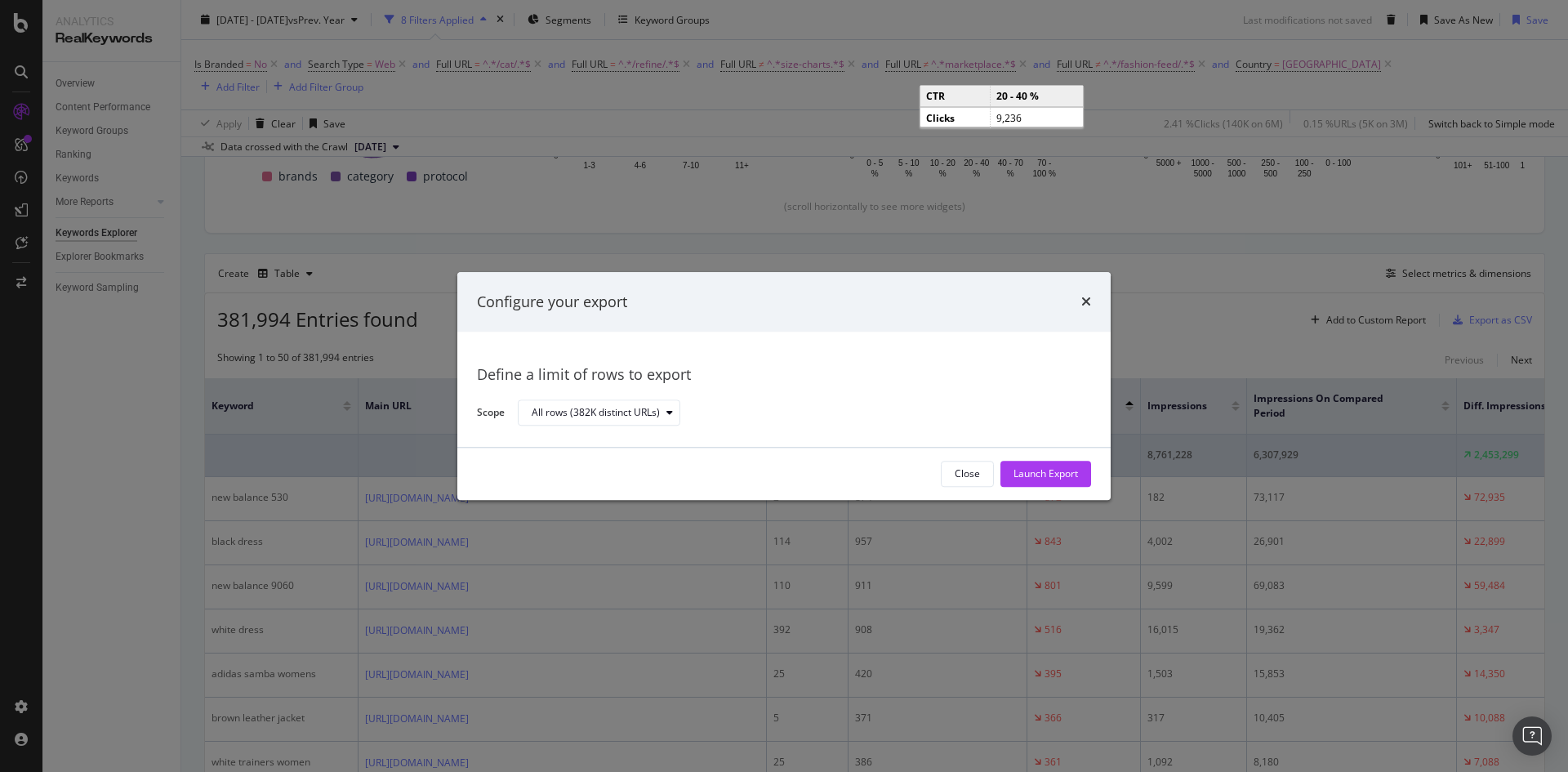
drag, startPoint x: 1088, startPoint y: 480, endPoint x: 1083, endPoint y: 468, distance: 13.0
click at [1086, 478] on button "Launch Export" at bounding box center [1046, 474] width 90 height 26
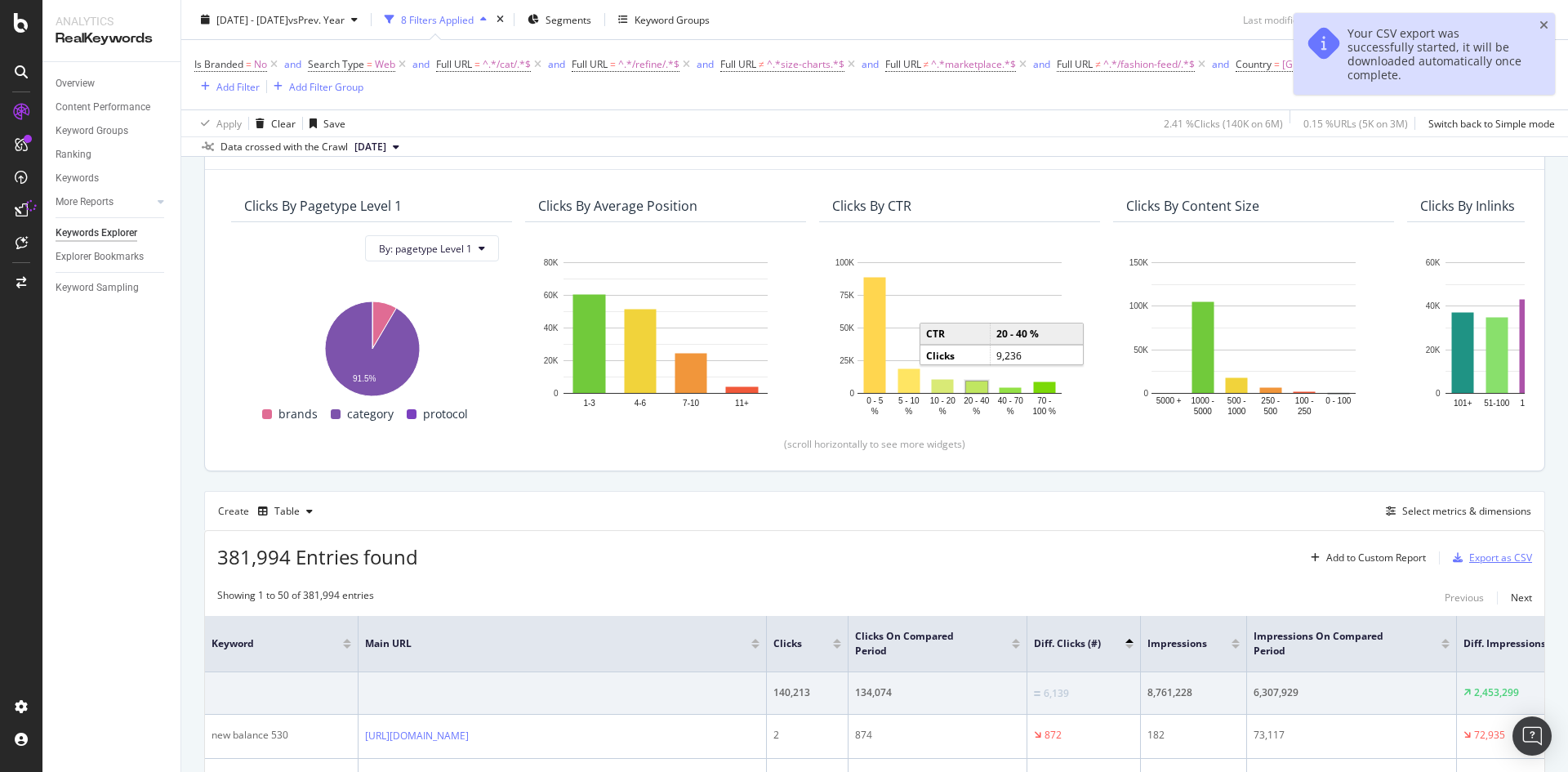
scroll to position [0, 0]
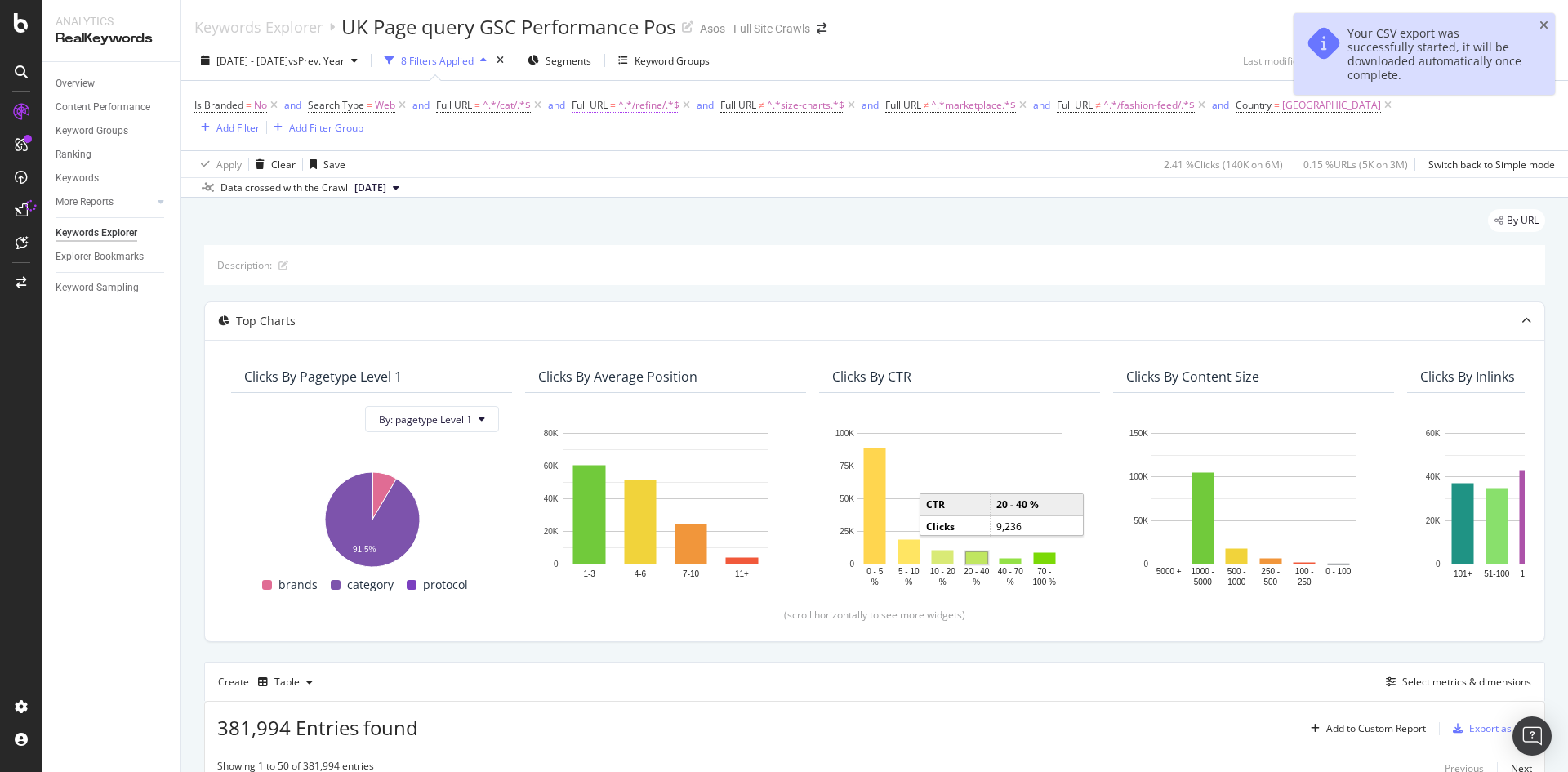
click at [650, 106] on span "^.*/refine/.*$" at bounding box center [649, 106] width 62 height 23
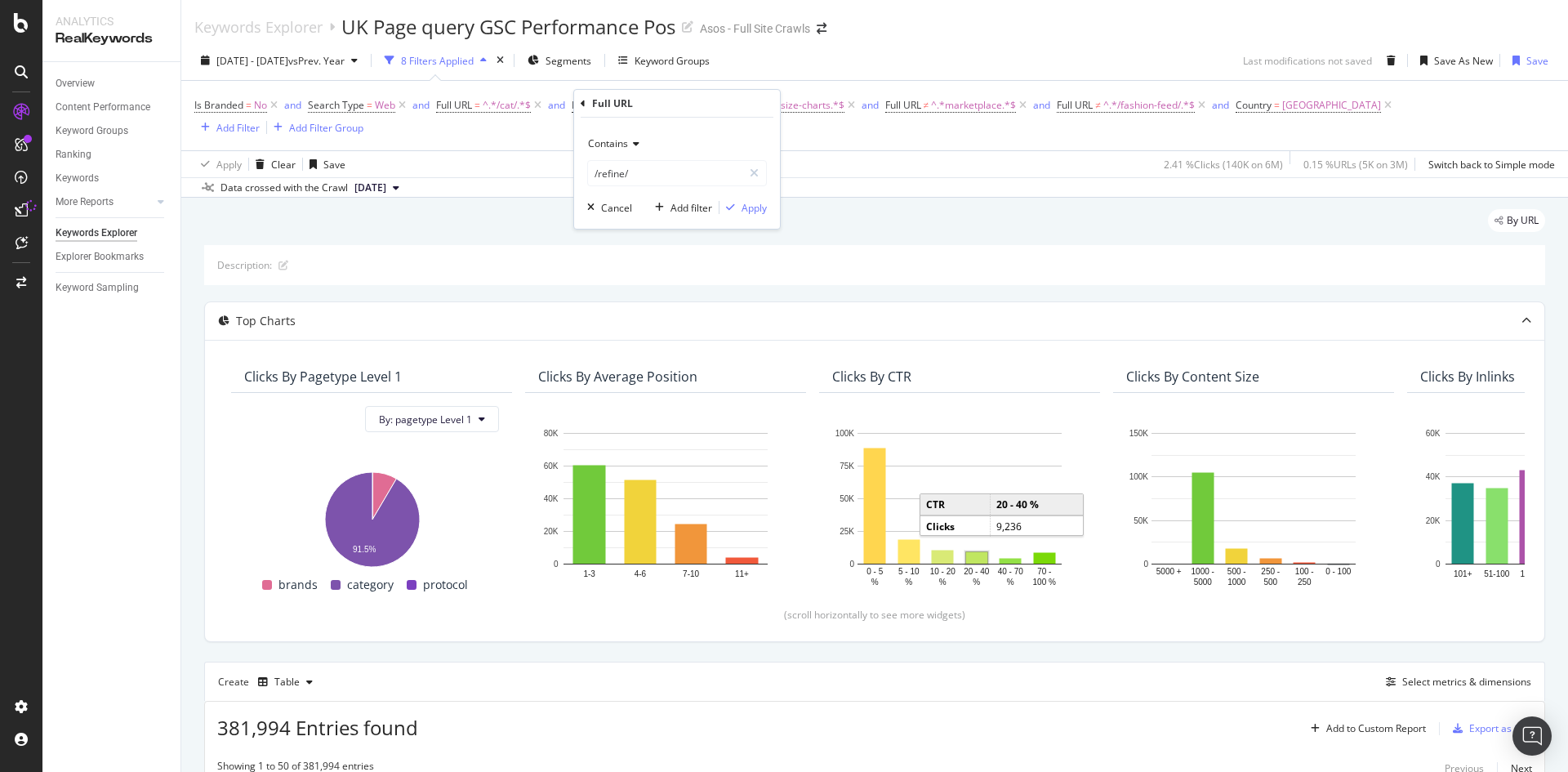
click at [866, 175] on div "Apply Clear Save 2.41 % Clicks ( 140K on 6M ) 0.15 % URLs ( 5K on 3M ) Switch b…" at bounding box center [874, 164] width 1387 height 27
